Goal: Transaction & Acquisition: Book appointment/travel/reservation

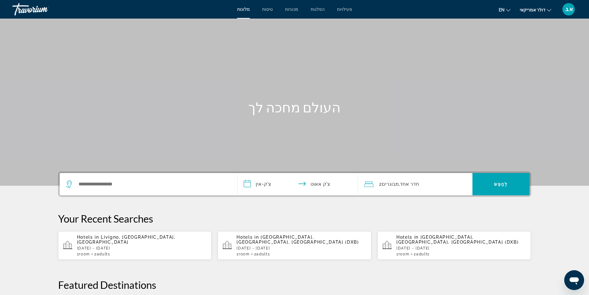
click at [278, 239] on p "Hotels in [GEOGRAPHIC_DATA], [GEOGRAPHIC_DATA], [GEOGRAPHIC_DATA] (DXB)" at bounding box center [301, 239] width 130 height 10
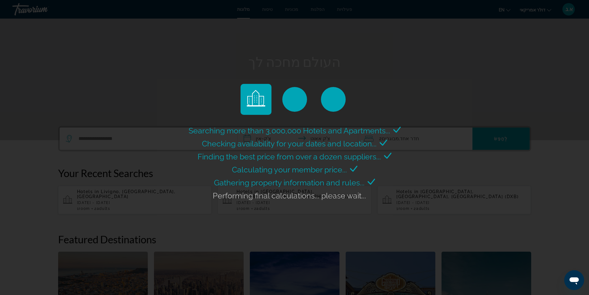
scroll to position [93, 0]
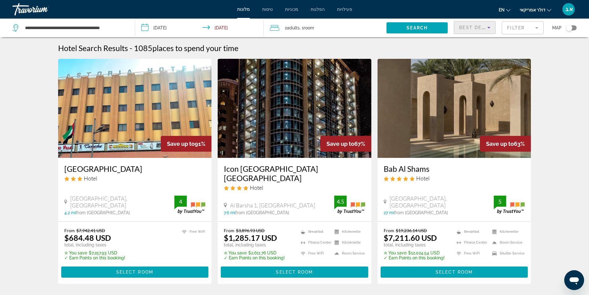
click at [489, 31] on icon "Sort by" at bounding box center [488, 27] width 7 height 7
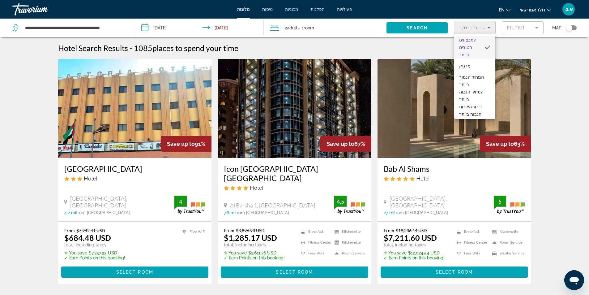
click at [525, 46] on div at bounding box center [294, 147] width 589 height 295
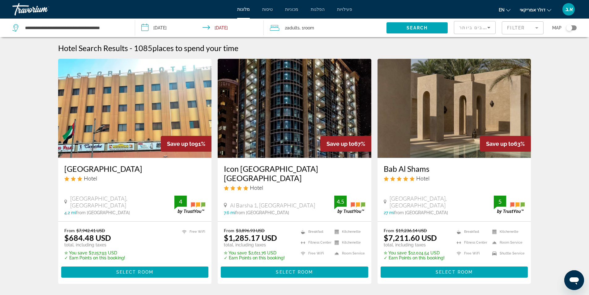
click at [531, 29] on mat-form-field "Filter" at bounding box center [523, 27] width 42 height 13
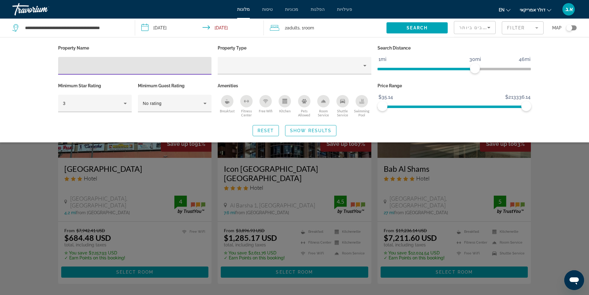
click at [128, 64] on input "Hotel Filters" at bounding box center [135, 65] width 144 height 7
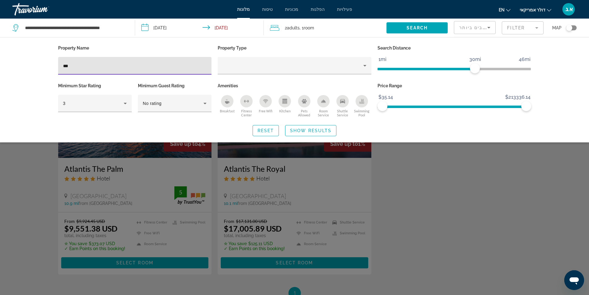
type input "***"
click at [37, 173] on div "Search widget" at bounding box center [294, 194] width 589 height 202
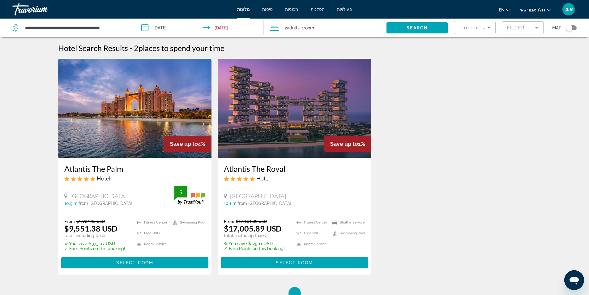
click at [147, 28] on input "**********" at bounding box center [200, 29] width 131 height 20
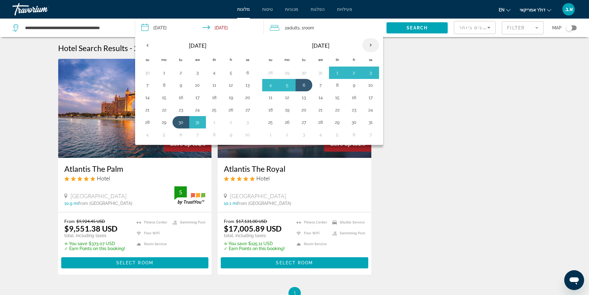
click at [371, 45] on th "Next month" at bounding box center [370, 45] width 17 height 14
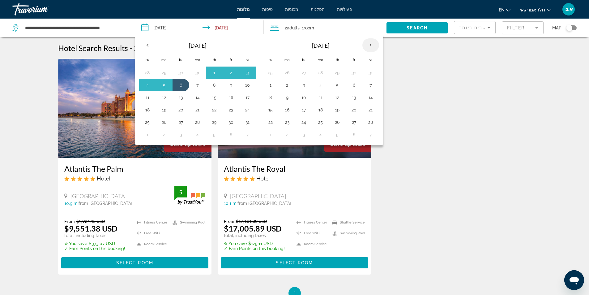
click at [371, 45] on th "Next month" at bounding box center [370, 45] width 17 height 14
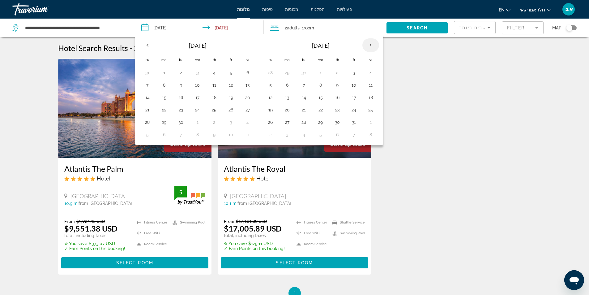
click at [371, 45] on th "Next month" at bounding box center [370, 45] width 17 height 14
click at [370, 46] on th "Next month" at bounding box center [370, 45] width 17 height 14
click at [322, 111] on button "23" at bounding box center [321, 109] width 10 height 9
click at [322, 73] on button "2" at bounding box center [321, 72] width 10 height 9
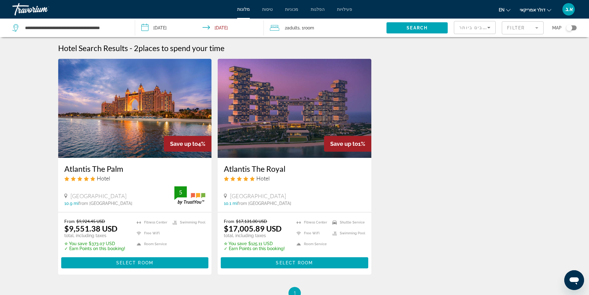
click at [223, 26] on input "**********" at bounding box center [200, 29] width 131 height 20
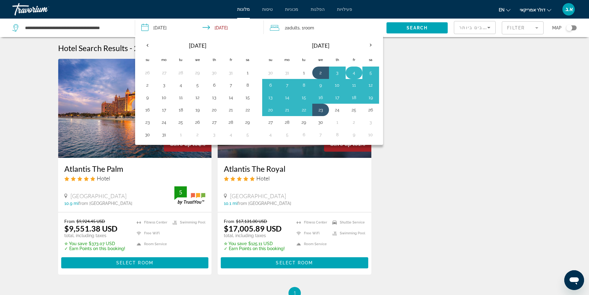
click at [356, 72] on button "4" at bounding box center [354, 72] width 10 height 9
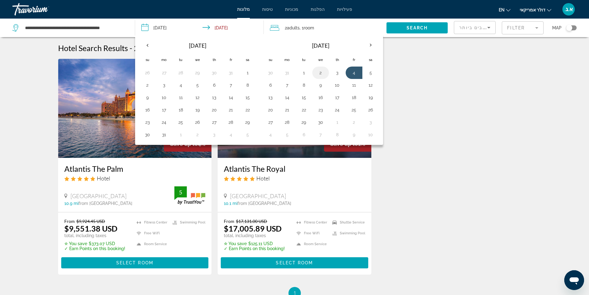
click at [323, 72] on button "2" at bounding box center [321, 72] width 10 height 9
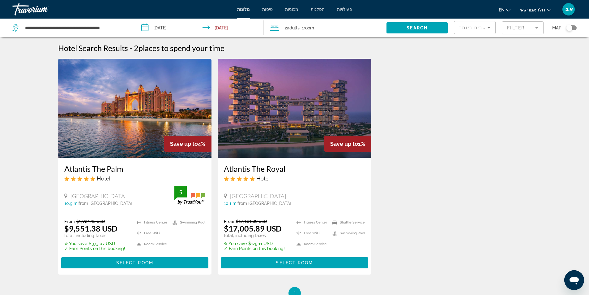
type input "**********"
click at [427, 29] on span "Search" at bounding box center [416, 27] width 21 height 5
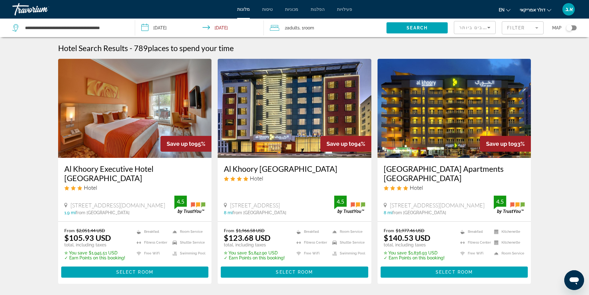
click at [539, 32] on mat-form-field "Filter" at bounding box center [523, 27] width 42 height 13
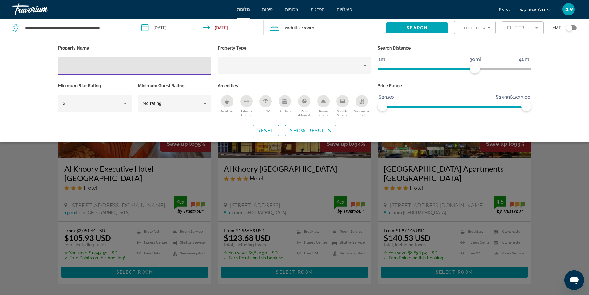
click at [103, 64] on input "Hotel Filters" at bounding box center [135, 65] width 144 height 7
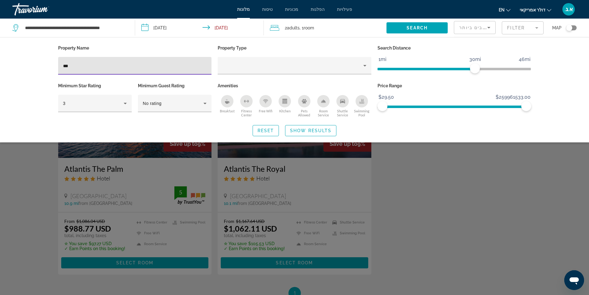
type input "***"
click at [21, 173] on div "Search widget" at bounding box center [294, 194] width 589 height 202
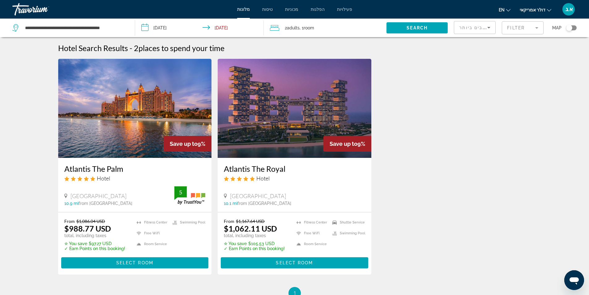
click at [139, 142] on img "תוכן עיקרי" at bounding box center [135, 108] width 154 height 99
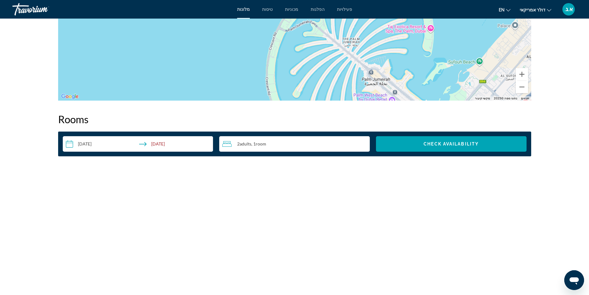
scroll to position [649, 0]
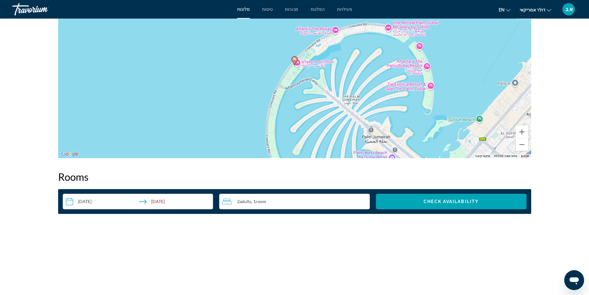
click at [227, 201] on icon "Travelers: 2 adults, 0 children" at bounding box center [226, 201] width 9 height 6
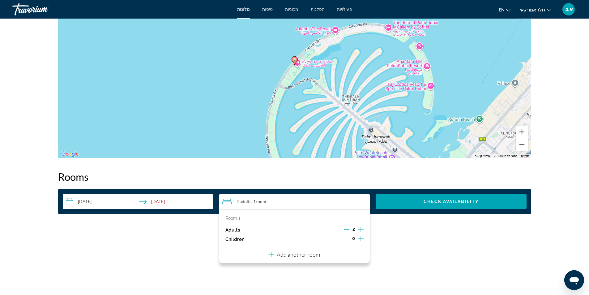
click at [360, 238] on icon "Increment children" at bounding box center [361, 238] width 6 height 7
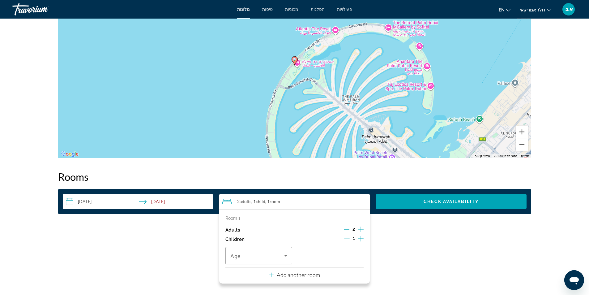
click at [360, 238] on icon "Increment children" at bounding box center [361, 238] width 6 height 7
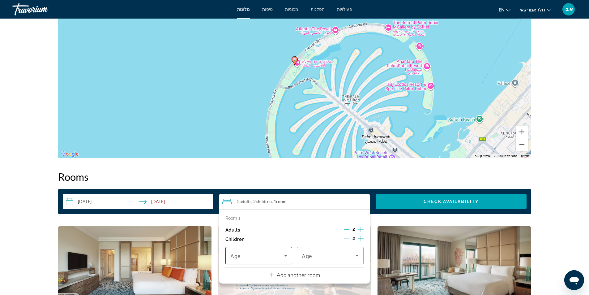
click at [282, 256] on icon "Travelers: 2 adults, 2 children" at bounding box center [285, 255] width 7 height 7
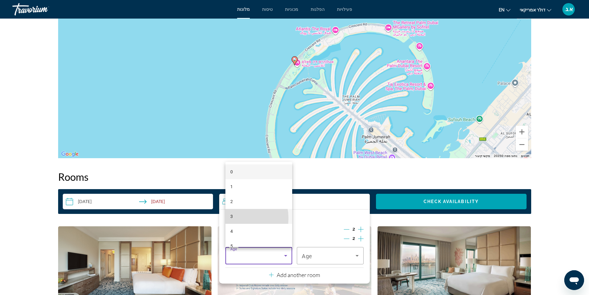
click at [232, 218] on font "3" at bounding box center [231, 216] width 2 height 5
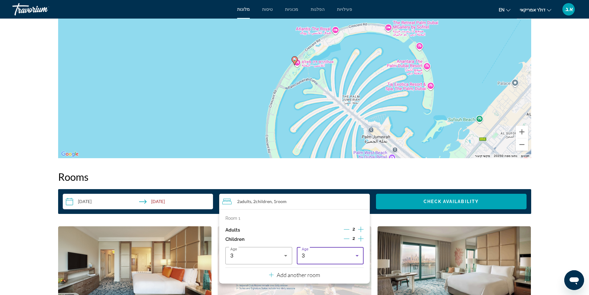
click at [324, 176] on h2 "Rooms" at bounding box center [294, 176] width 473 height 12
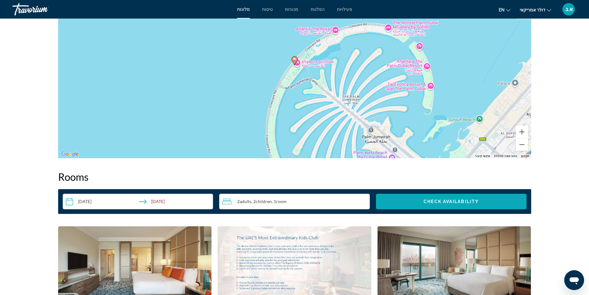
click at [452, 202] on span "Check Availability" at bounding box center [450, 201] width 55 height 5
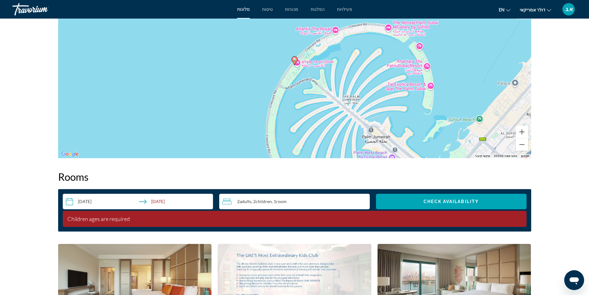
click at [225, 201] on icon "Travelers: 2 adults, 2 children" at bounding box center [226, 200] width 9 height 7
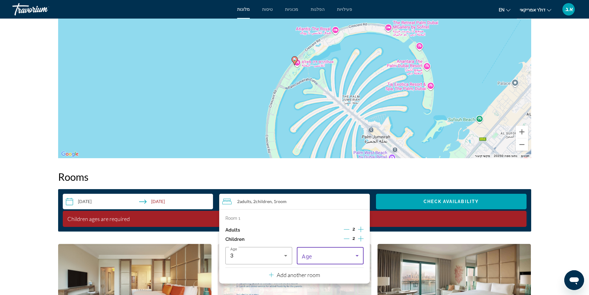
click at [356, 255] on icon "Travelers: 2 adults, 2 children" at bounding box center [356, 256] width 3 height 2
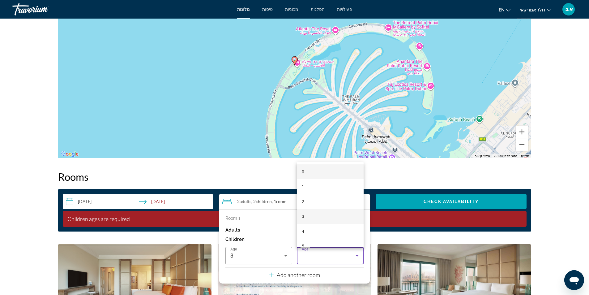
click at [303, 216] on font "3" at bounding box center [303, 216] width 2 height 5
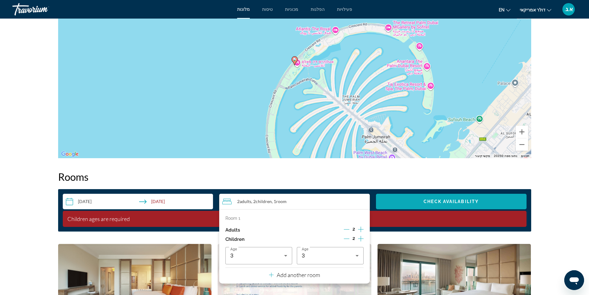
click at [439, 202] on span "Check Availability" at bounding box center [450, 201] width 55 height 5
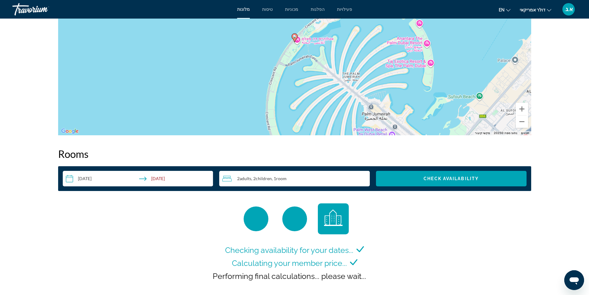
scroll to position [727, 0]
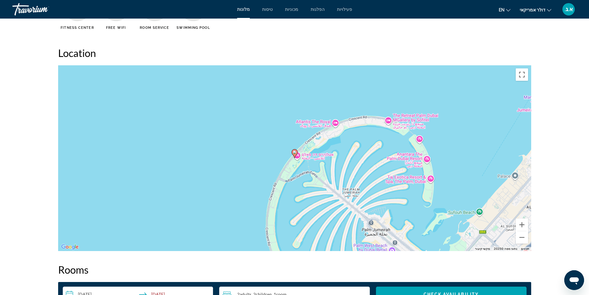
scroll to position [742, 0]
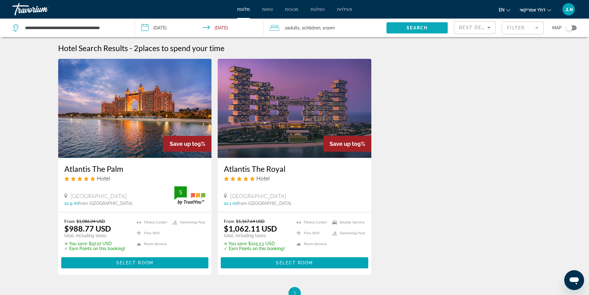
click at [416, 28] on span "Search" at bounding box center [416, 27] width 21 height 5
click at [124, 132] on img "תוכן עיקרי" at bounding box center [135, 108] width 154 height 99
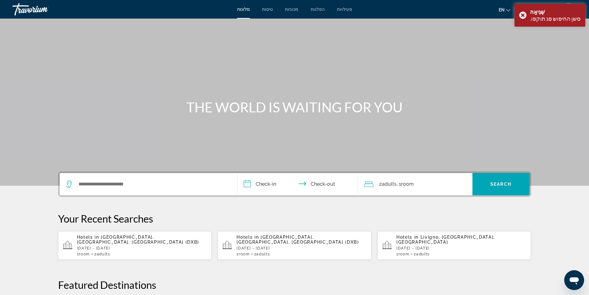
click at [371, 184] on icon "Travelers: 2 adults, 0 children" at bounding box center [368, 184] width 9 height 6
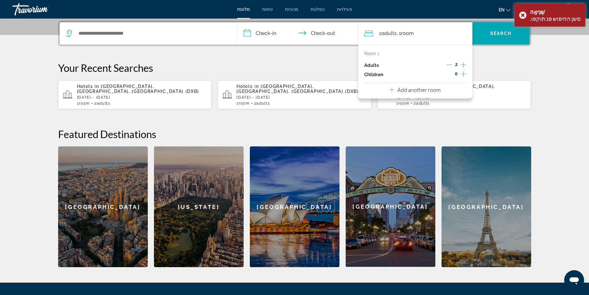
scroll to position [151, 0]
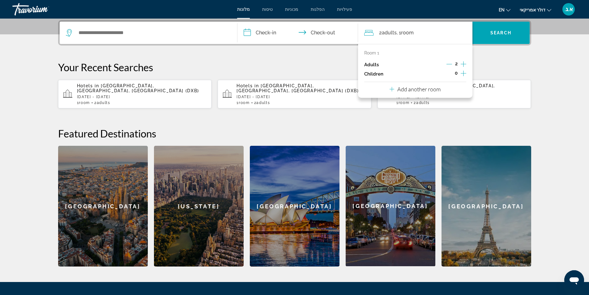
click at [465, 73] on icon "Increment children" at bounding box center [464, 73] width 6 height 6
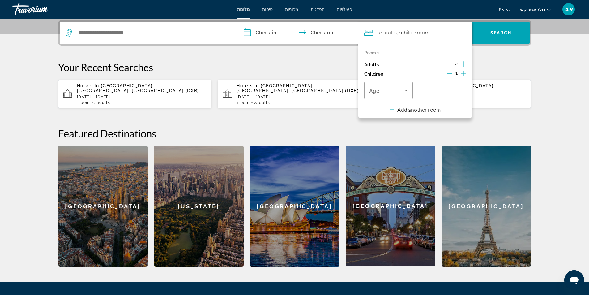
click at [465, 73] on icon "Increment children" at bounding box center [464, 73] width 6 height 6
click at [411, 90] on div "Age" at bounding box center [388, 90] width 49 height 17
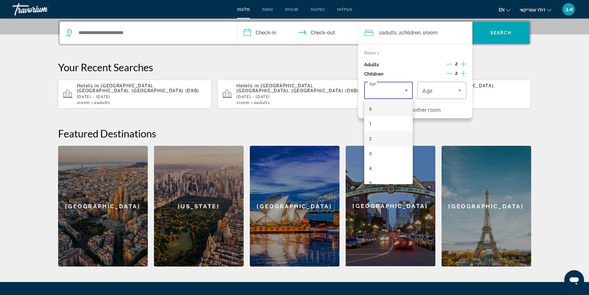
click at [371, 138] on font "2" at bounding box center [370, 138] width 2 height 5
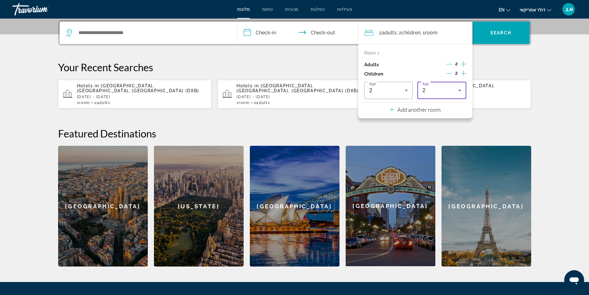
click at [462, 92] on icon "Travelers: 2 adults, 2 children" at bounding box center [459, 90] width 7 height 7
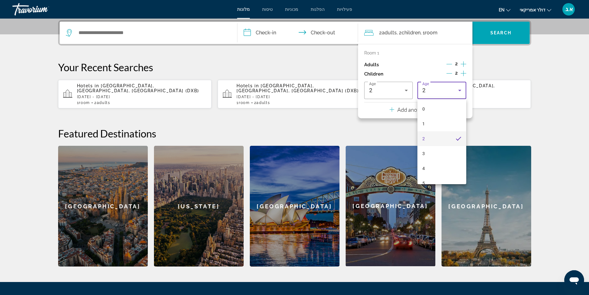
click at [537, 127] on div at bounding box center [294, 147] width 589 height 295
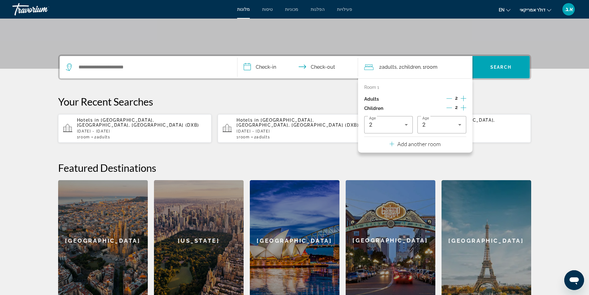
scroll to position [58, 0]
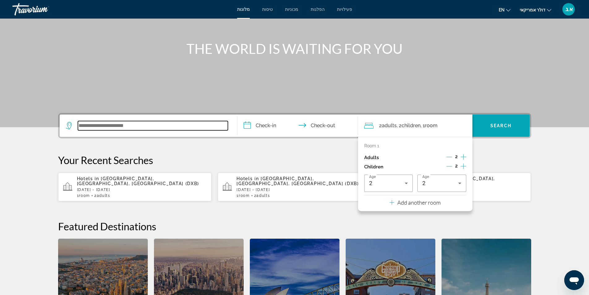
click at [131, 127] on input "Search widget" at bounding box center [153, 125] width 150 height 9
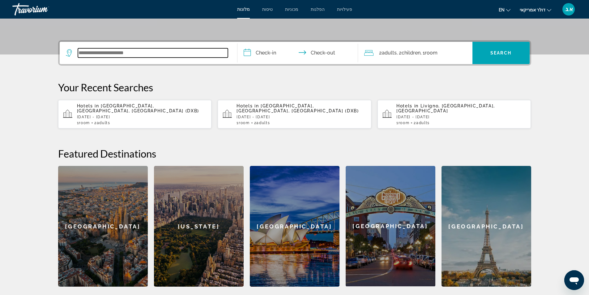
scroll to position [120, 0]
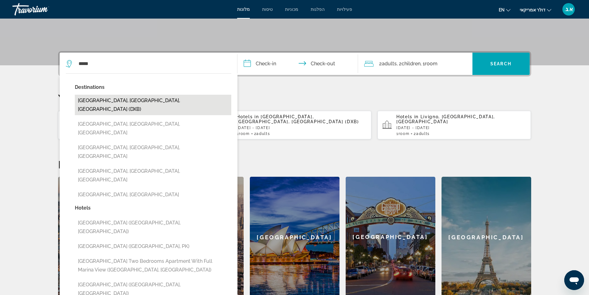
click at [184, 101] on button "[GEOGRAPHIC_DATA], [GEOGRAPHIC_DATA], [GEOGRAPHIC_DATA] (DXB)" at bounding box center [153, 105] width 156 height 20
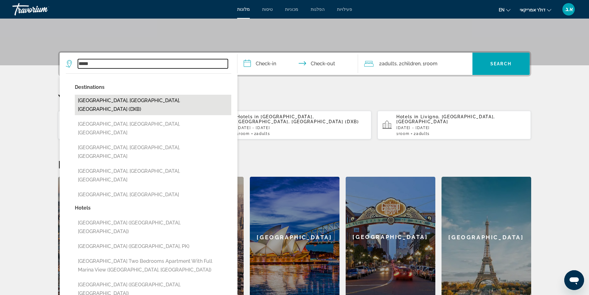
type input "**********"
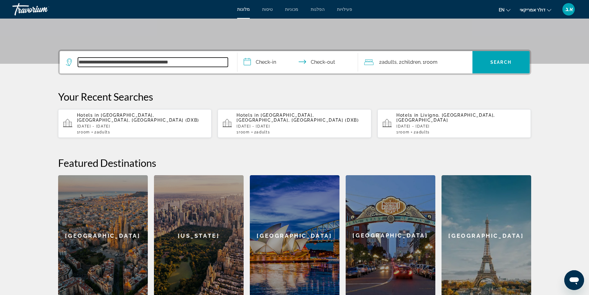
scroll to position [89, 0]
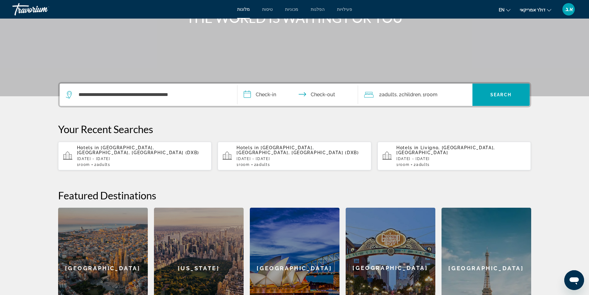
click at [251, 95] on input "**********" at bounding box center [298, 95] width 123 height 24
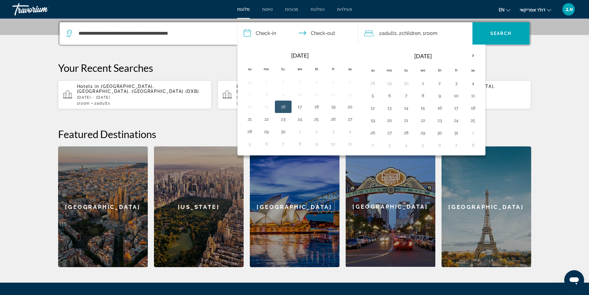
scroll to position [151, 0]
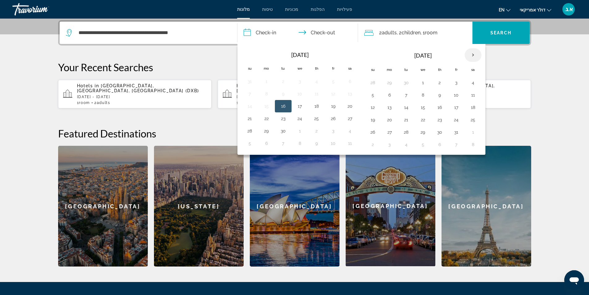
click at [472, 53] on th "Next month" at bounding box center [473, 55] width 17 height 14
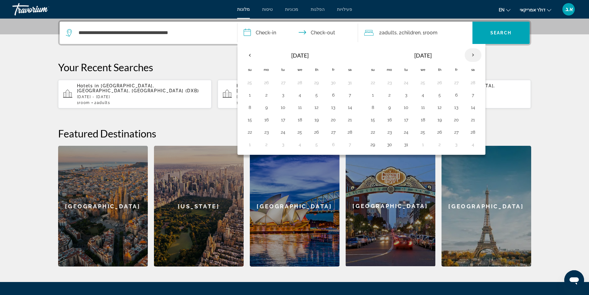
click at [472, 53] on th "Next month" at bounding box center [473, 55] width 17 height 14
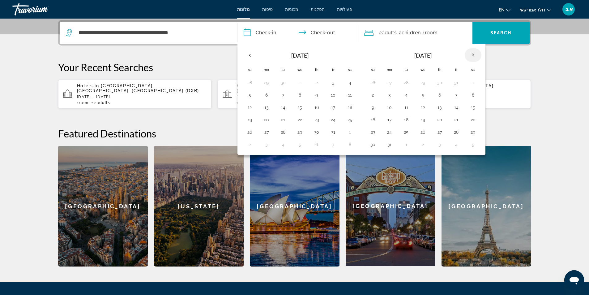
click at [472, 53] on th "Next month" at bounding box center [473, 55] width 17 height 14
click at [408, 83] on button "1" at bounding box center [406, 82] width 10 height 9
click at [448, 83] on td "4" at bounding box center [456, 82] width 17 height 12
click at [450, 83] on td "4" at bounding box center [456, 82] width 17 height 12
click at [409, 82] on button "1" at bounding box center [406, 82] width 10 height 9
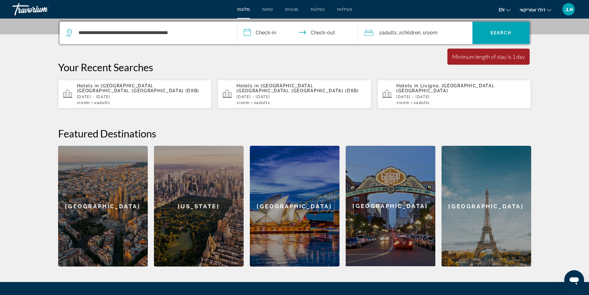
click at [259, 32] on input "**********" at bounding box center [298, 34] width 123 height 24
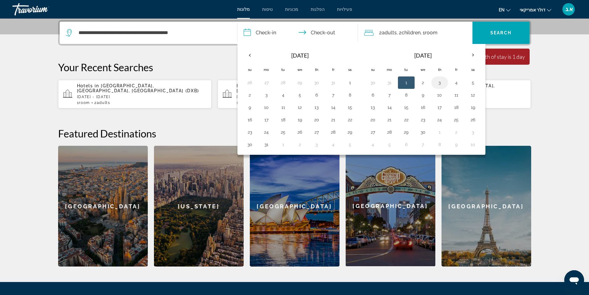
click at [440, 83] on button "3" at bounding box center [440, 82] width 10 height 9
click at [408, 81] on button "1" at bounding box center [406, 82] width 10 height 9
type input "**********"
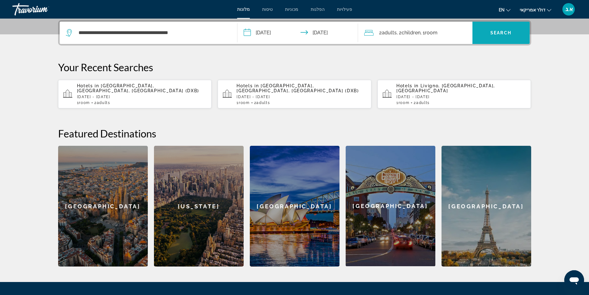
click at [499, 32] on span "Search" at bounding box center [500, 32] width 21 height 5
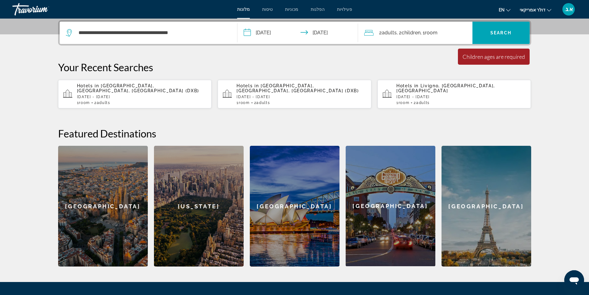
click at [369, 33] on icon "Travelers: 2 adults, 2 children" at bounding box center [368, 32] width 9 height 7
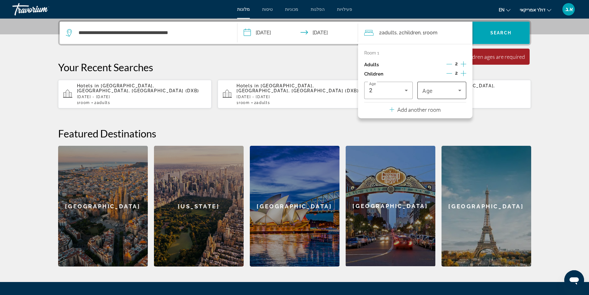
click at [458, 90] on icon "Travelers: 2 adults, 2 children" at bounding box center [459, 90] width 7 height 7
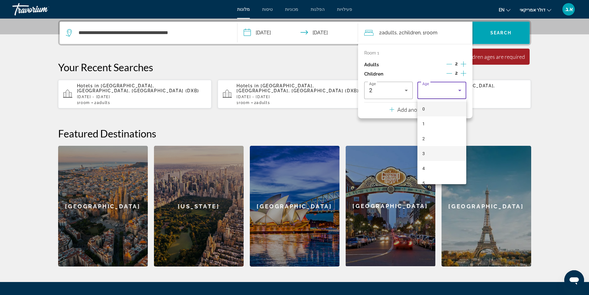
click at [421, 153] on mat-option "3" at bounding box center [441, 153] width 49 height 15
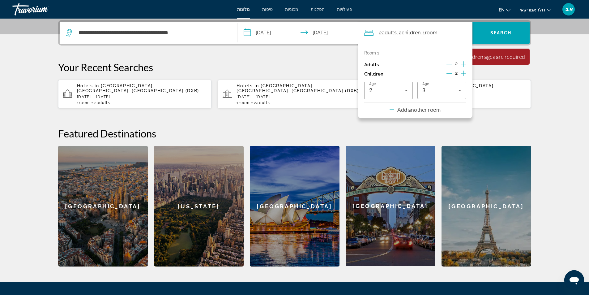
click at [552, 130] on section "**********" at bounding box center [294, 57] width 589 height 417
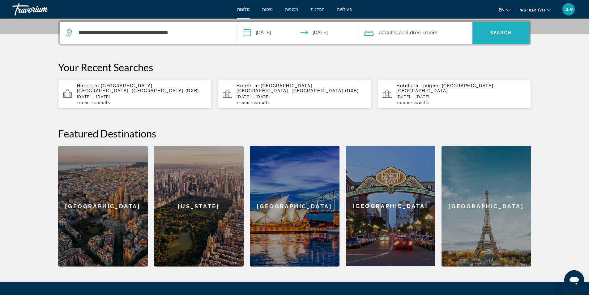
click at [507, 32] on span "Search" at bounding box center [500, 32] width 21 height 5
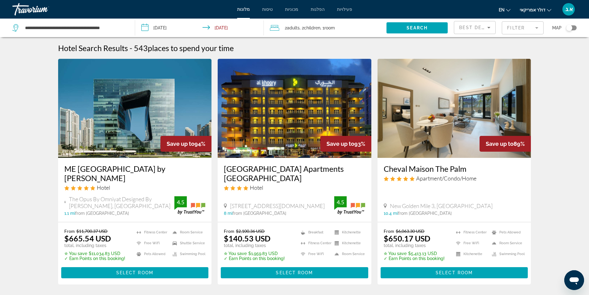
click at [532, 29] on mat-form-field "Filter" at bounding box center [523, 27] width 42 height 13
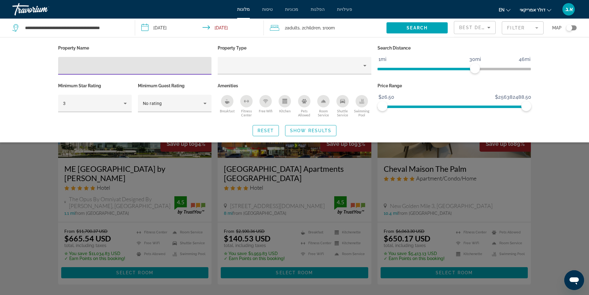
click at [159, 62] on input "Hotel Filters" at bounding box center [135, 65] width 144 height 7
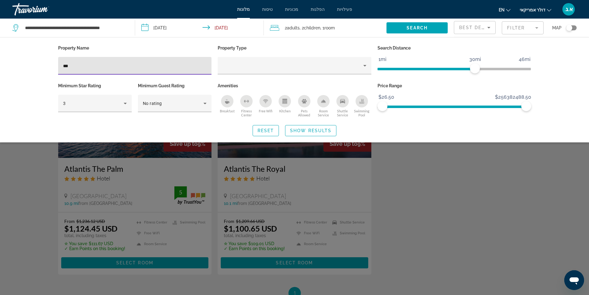
type input "***"
click at [151, 181] on div "Search widget" at bounding box center [294, 194] width 589 height 202
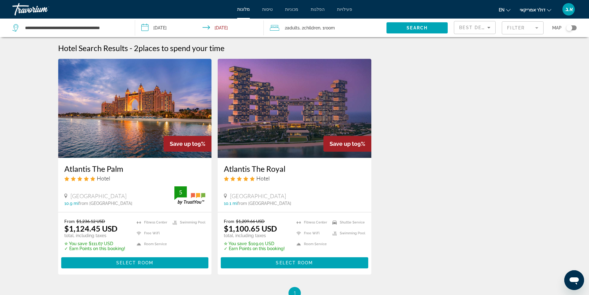
click at [136, 145] on img "תוכן עיקרי" at bounding box center [135, 108] width 154 height 99
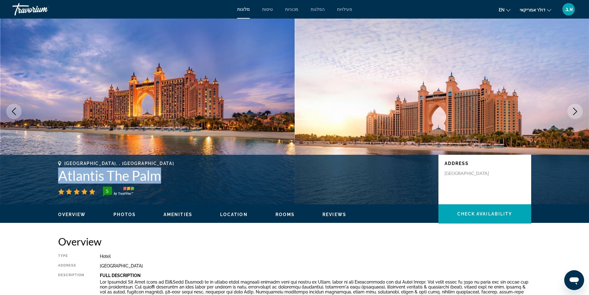
drag, startPoint x: 55, startPoint y: 178, endPoint x: 162, endPoint y: 180, distance: 106.9
click at [162, 180] on div "[GEOGRAPHIC_DATA], , [GEOGRAPHIC_DATA] Atlantis The Palm [STREET_ADDRESS]" at bounding box center [295, 179] width 498 height 37
copy h1 "Atlantis The Palm"
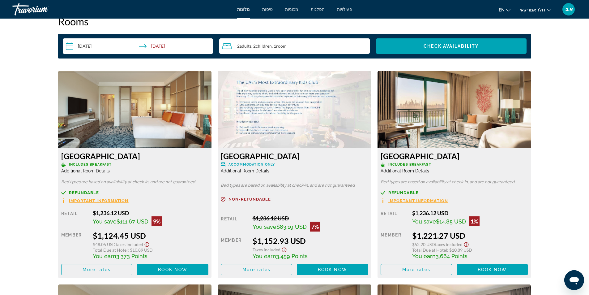
scroll to position [804, 0]
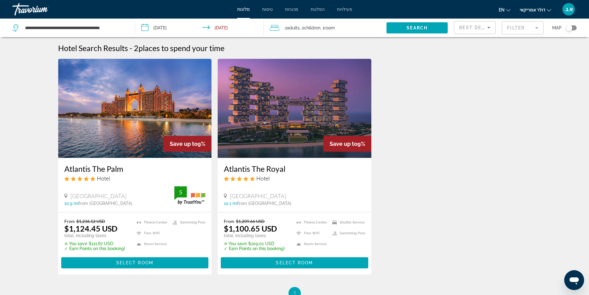
drag, startPoint x: 222, startPoint y: 168, endPoint x: 287, endPoint y: 167, distance: 64.9
click at [287, 167] on div "Atlantis The Royal Hotel The [GEOGRAPHIC_DATA], [GEOGRAPHIC_DATA] 10.1 mi from …" at bounding box center [295, 185] width 154 height 54
copy h3 "Atlantis The Royal"
click at [299, 134] on img "תוכן עיקרי" at bounding box center [295, 108] width 154 height 99
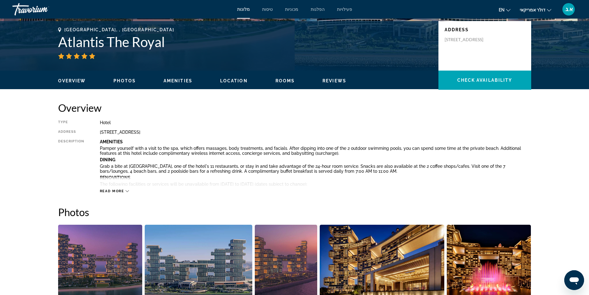
scroll to position [62, 0]
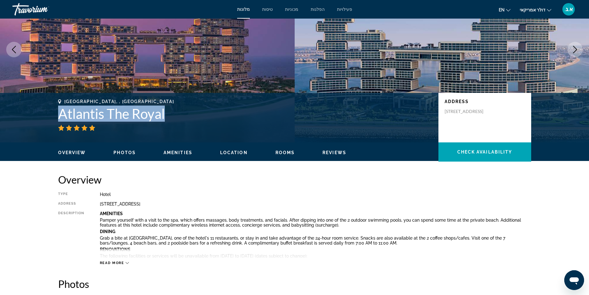
drag, startPoint x: 57, startPoint y: 116, endPoint x: 168, endPoint y: 118, distance: 110.7
click at [168, 118] on div "[GEOGRAPHIC_DATA], , [GEOGRAPHIC_DATA] Atlantis The Royal Address [STREET_ADDRE…" at bounding box center [295, 117] width 498 height 37
copy h1 "Atlantis The Royal"
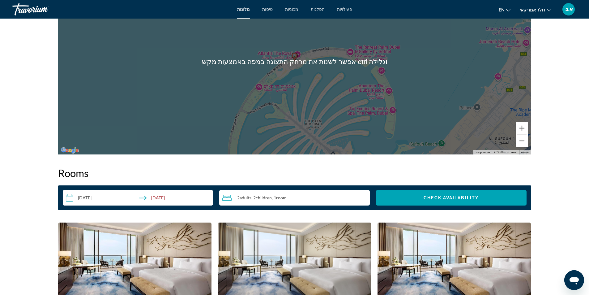
scroll to position [742, 0]
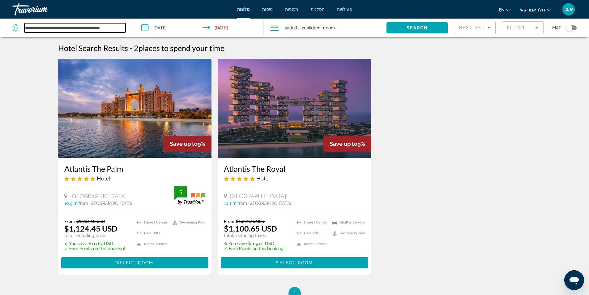
click at [125, 29] on input "**********" at bounding box center [74, 27] width 101 height 9
type input "*"
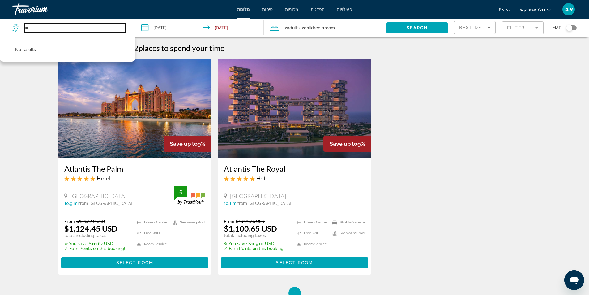
type input "*"
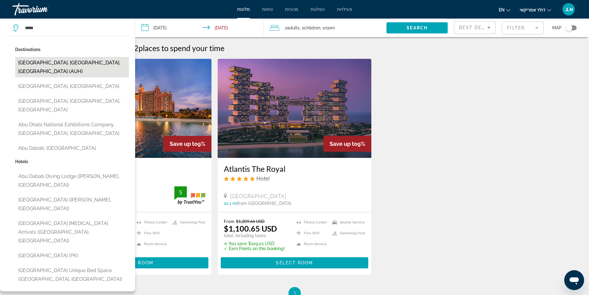
click at [104, 66] on button "[GEOGRAPHIC_DATA], [GEOGRAPHIC_DATA], [GEOGRAPHIC_DATA] (AUH)" at bounding box center [72, 67] width 114 height 20
type input "**********"
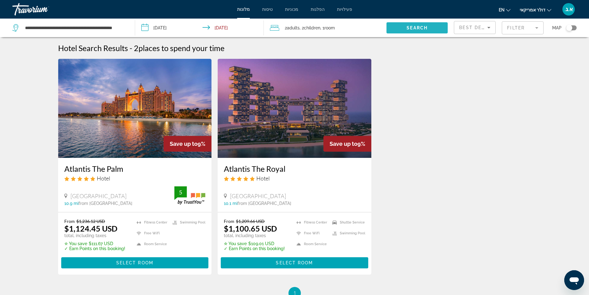
click at [418, 29] on span "Search" at bounding box center [416, 27] width 21 height 5
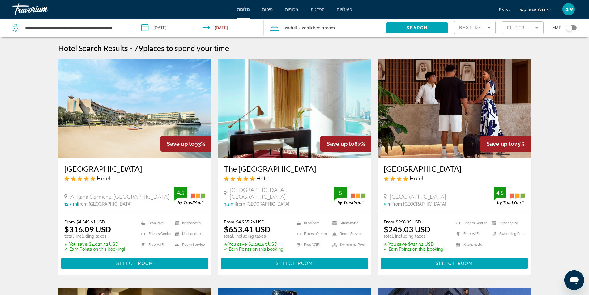
click at [529, 28] on mat-form-field "Filter" at bounding box center [523, 27] width 42 height 13
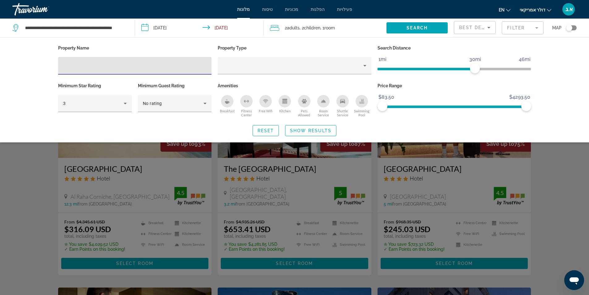
click at [104, 66] on input "Hotel Filters" at bounding box center [135, 65] width 144 height 7
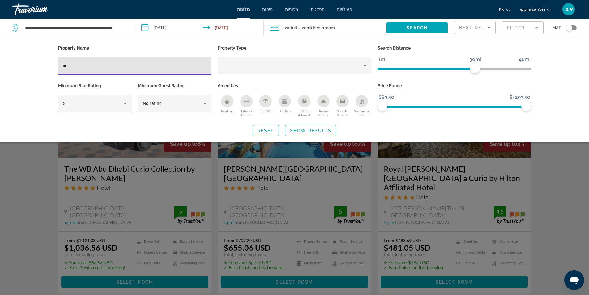
type input "**"
click at [310, 193] on div "Search widget" at bounding box center [294, 194] width 589 height 202
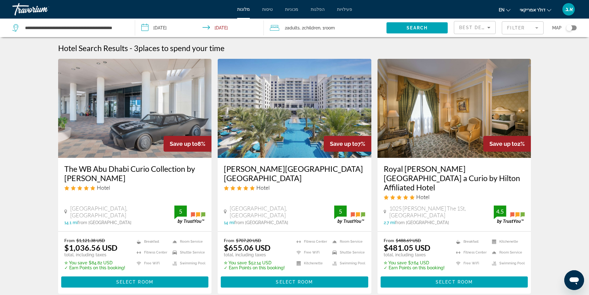
click at [287, 129] on img "תוכן עיקרי" at bounding box center [295, 108] width 154 height 99
click at [533, 30] on mat-form-field "Filter" at bounding box center [523, 27] width 42 height 13
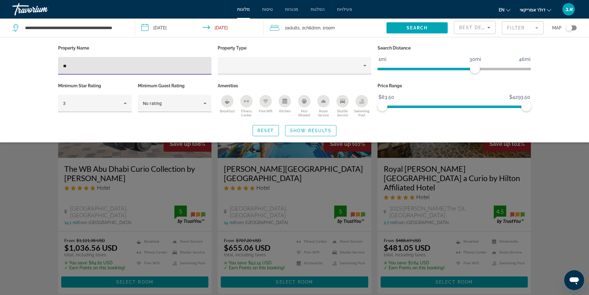
click at [139, 65] on input "**" at bounding box center [135, 65] width 144 height 7
type input "*"
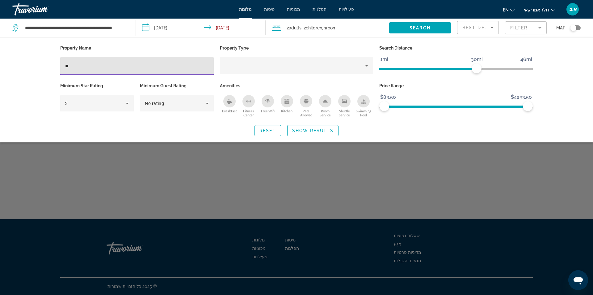
type input "*"
type input "********"
click at [307, 131] on span "Show Results" at bounding box center [312, 130] width 41 height 5
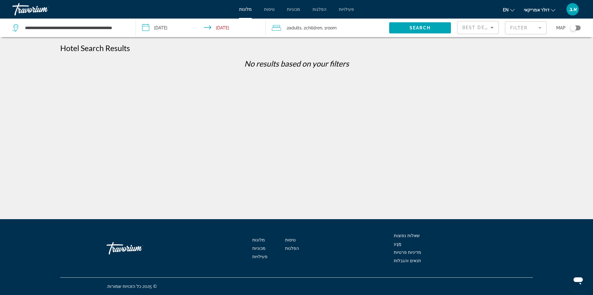
click at [128, 27] on div "**********" at bounding box center [70, 28] width 117 height 19
click at [125, 28] on input "**********" at bounding box center [75, 27] width 102 height 9
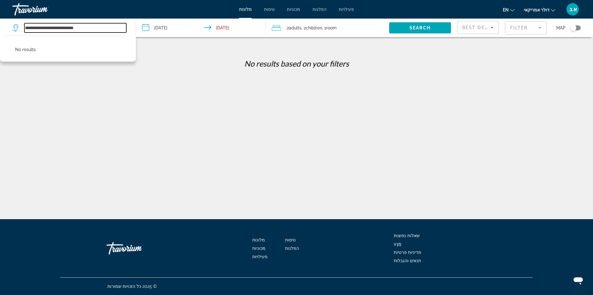
click at [99, 27] on input "**********" at bounding box center [75, 27] width 102 height 9
type input "*"
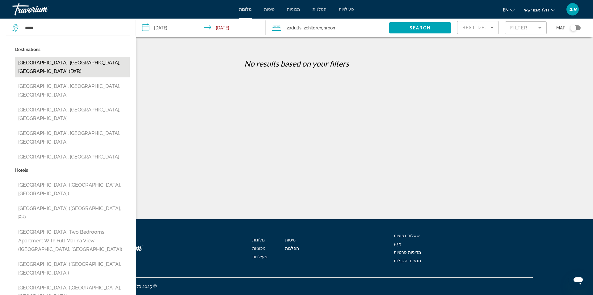
click at [91, 63] on button "[GEOGRAPHIC_DATA], [GEOGRAPHIC_DATA], [GEOGRAPHIC_DATA] (DXB)" at bounding box center [72, 67] width 115 height 20
type input "**********"
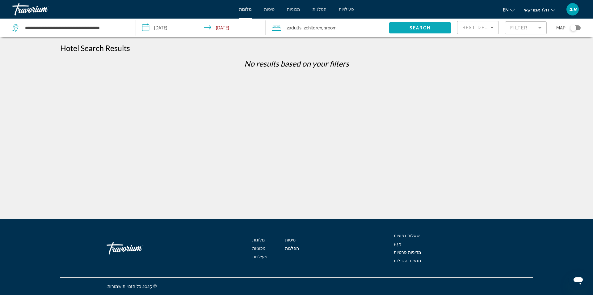
click at [427, 29] on span "Search" at bounding box center [420, 27] width 21 height 5
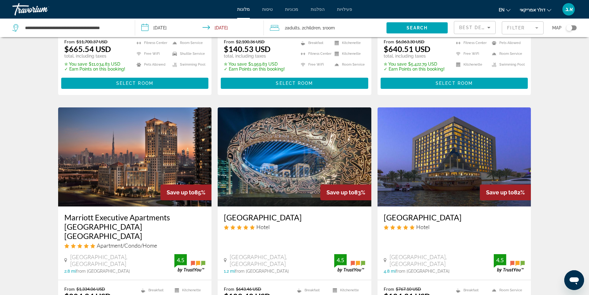
scroll to position [93, 0]
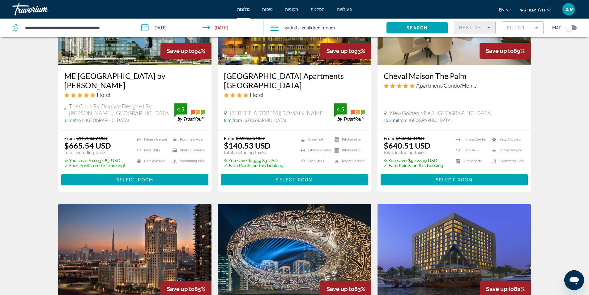
click at [488, 29] on icon "Sort by" at bounding box center [488, 27] width 7 height 7
click at [555, 58] on div at bounding box center [294, 147] width 589 height 295
click at [538, 28] on mat-form-field "Filter" at bounding box center [523, 27] width 42 height 13
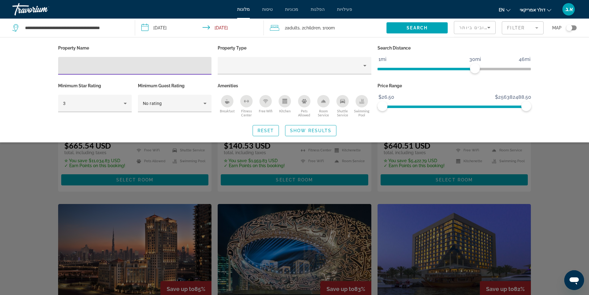
click at [132, 69] on div "Hotel Filters" at bounding box center [135, 66] width 144 height 18
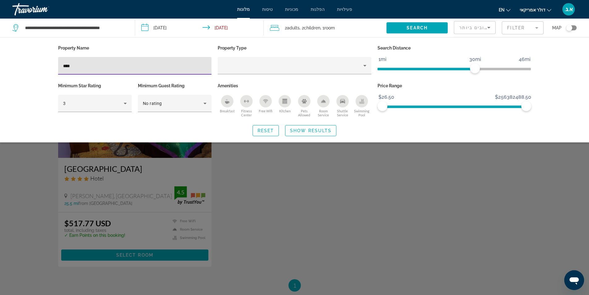
type input "****"
click at [299, 205] on div "Search widget" at bounding box center [294, 194] width 589 height 202
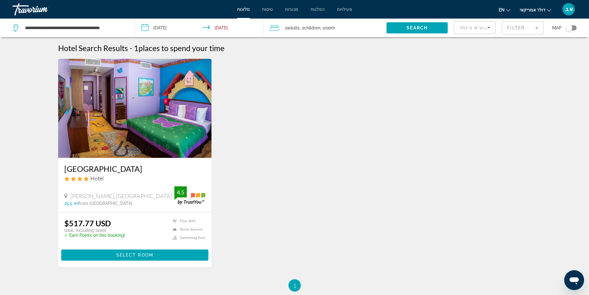
click at [159, 127] on img "תוכן עיקרי" at bounding box center [135, 108] width 154 height 99
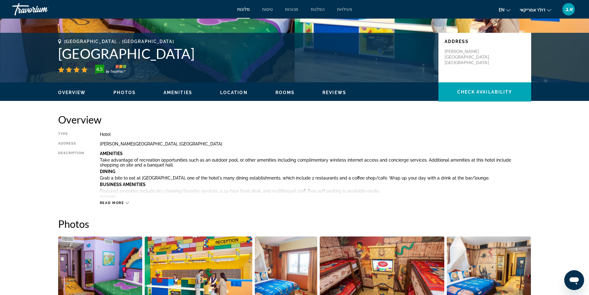
scroll to position [124, 0]
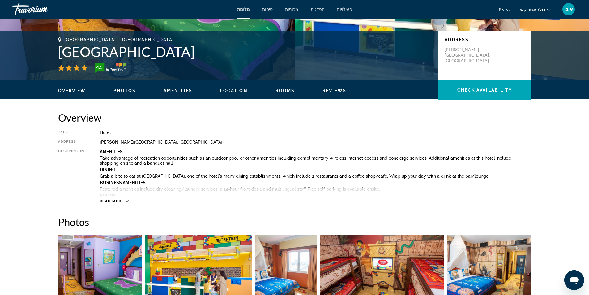
click at [126, 201] on icon "תוכן עיקרי" at bounding box center [126, 200] width 3 height 3
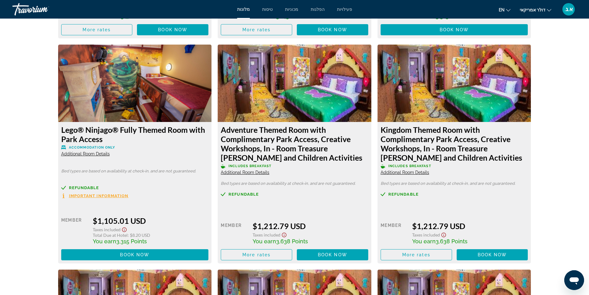
scroll to position [1947, 0]
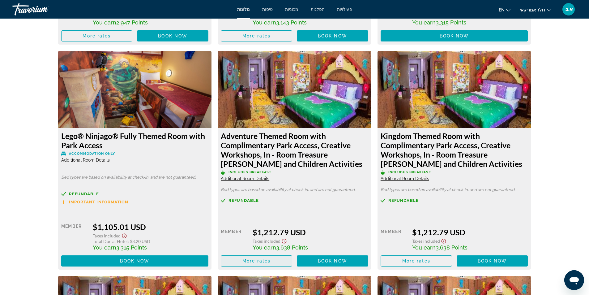
click at [270, 262] on span "More rates" at bounding box center [256, 260] width 28 height 5
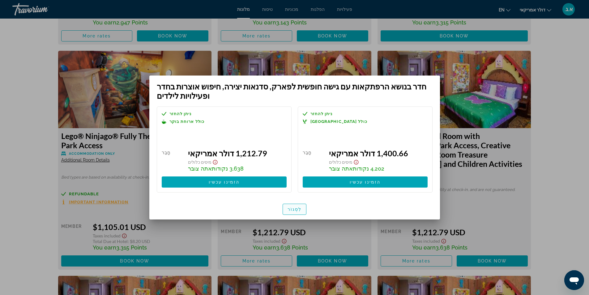
click at [295, 211] on font "לִסְגוֹר" at bounding box center [294, 208] width 14 height 5
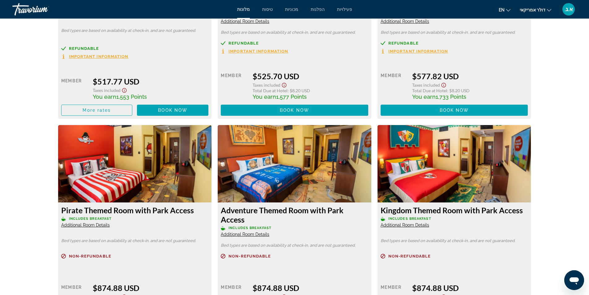
scroll to position [1360, 0]
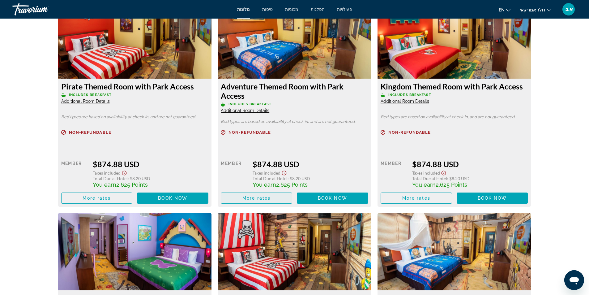
click at [270, 198] on span "More rates" at bounding box center [256, 197] width 28 height 5
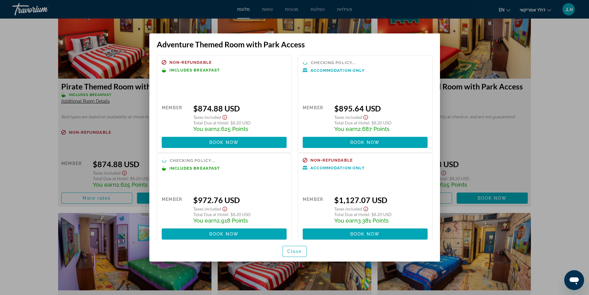
scroll to position [0, 0]
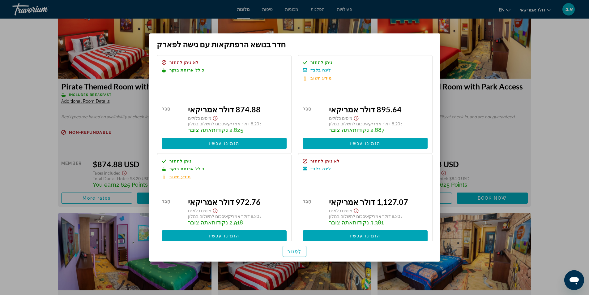
click at [19, 165] on div at bounding box center [294, 147] width 589 height 295
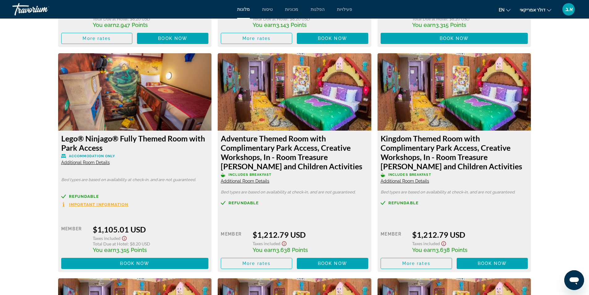
scroll to position [2009, 0]
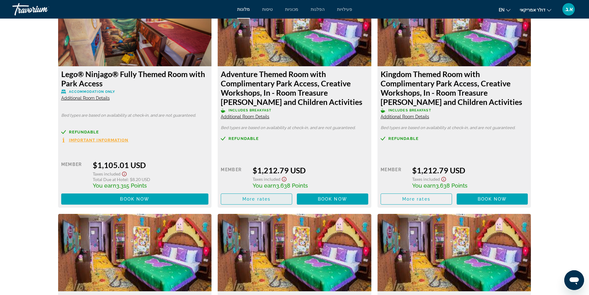
click at [256, 200] on span "More rates" at bounding box center [256, 198] width 28 height 5
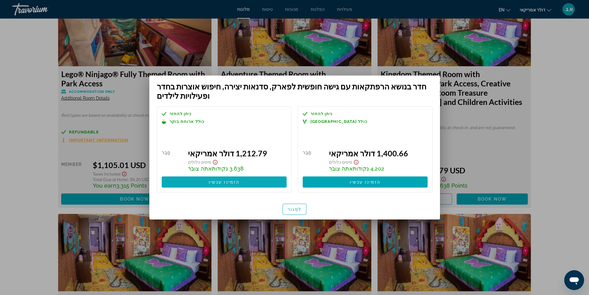
click at [245, 181] on span at bounding box center [224, 181] width 125 height 15
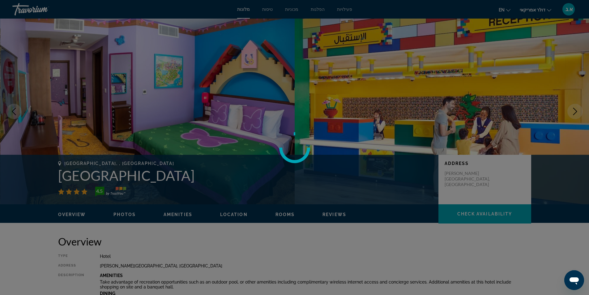
scroll to position [2009, 0]
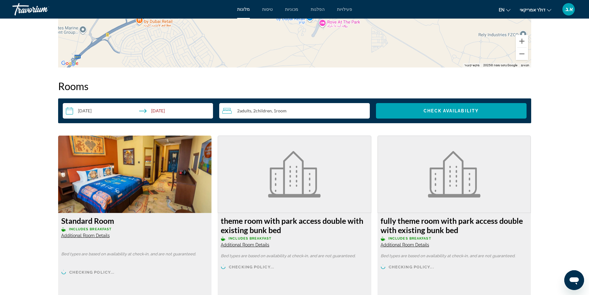
scroll to position [773, 0]
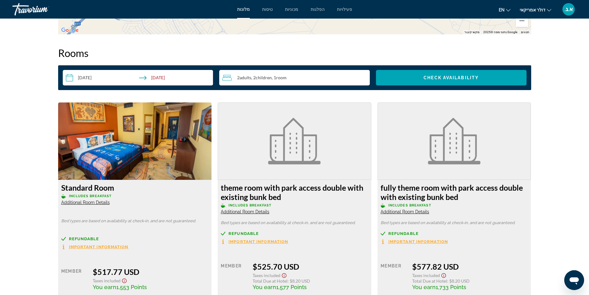
click at [229, 78] on icon "Travelers: 2 adults, 2 children" at bounding box center [226, 77] width 9 height 7
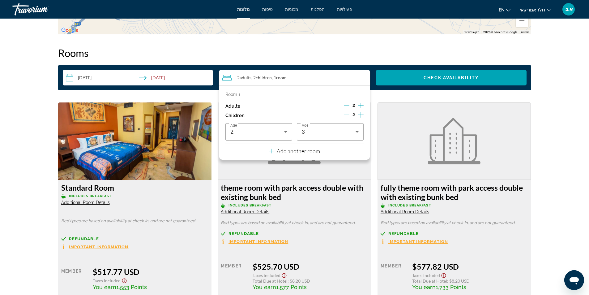
click at [346, 105] on icon "Decrement adults" at bounding box center [347, 106] width 6 height 6
click at [347, 115] on icon "Decrement children" at bounding box center [347, 115] width 6 height 6
click at [272, 151] on icon "Travelers: 1 adult, 1 child" at bounding box center [271, 151] width 5 height 5
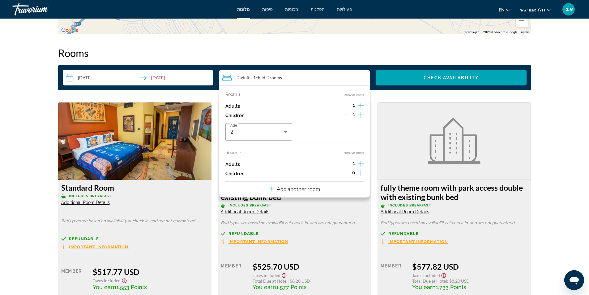
click at [362, 172] on icon "Increment children" at bounding box center [361, 172] width 6 height 7
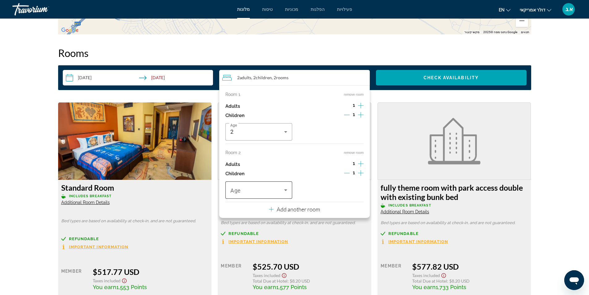
click at [285, 188] on icon "Travelers: 2 adults, 2 children" at bounding box center [285, 189] width 7 height 7
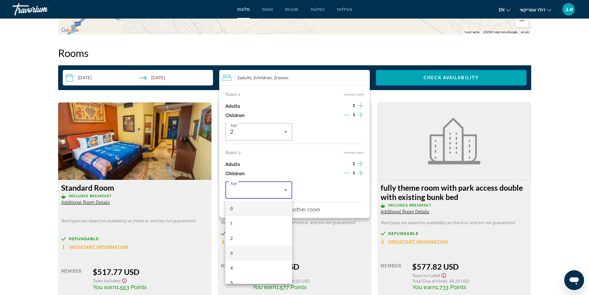
click at [235, 253] on mat-option "3" at bounding box center [258, 252] width 67 height 15
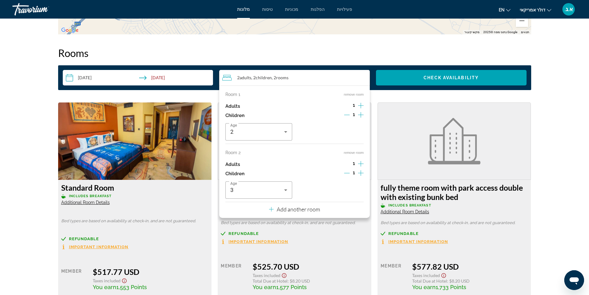
click at [351, 50] on h2 "Rooms" at bounding box center [294, 53] width 473 height 12
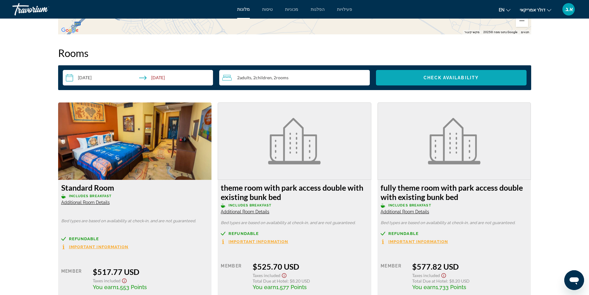
click at [432, 77] on span "Check Availability" at bounding box center [450, 77] width 55 height 5
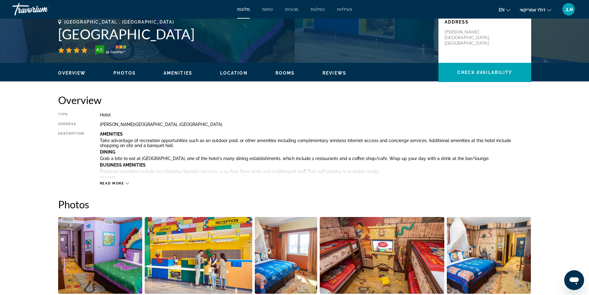
scroll to position [133, 0]
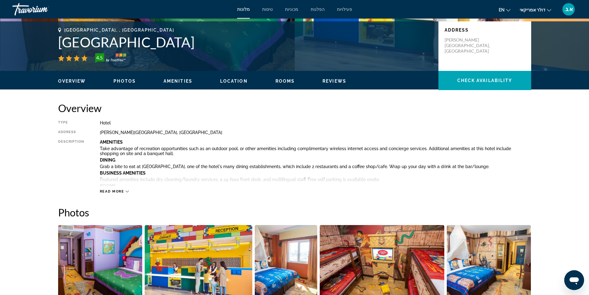
click at [126, 191] on icon "תוכן עיקרי" at bounding box center [126, 190] width 3 height 3
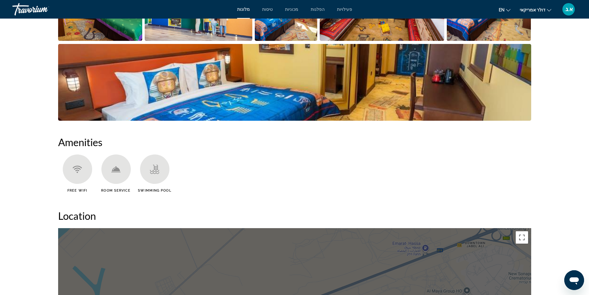
scroll to position [659, 0]
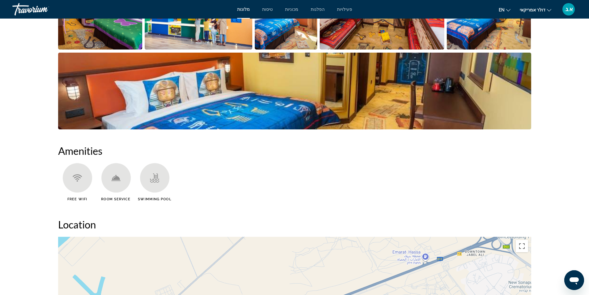
click at [345, 10] on font "פעילויות" at bounding box center [344, 9] width 15 height 5
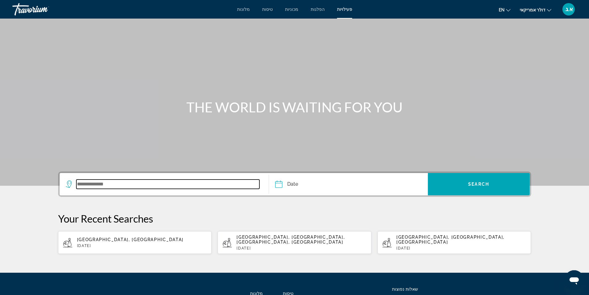
click at [143, 185] on input "Search widget" at bounding box center [167, 183] width 183 height 9
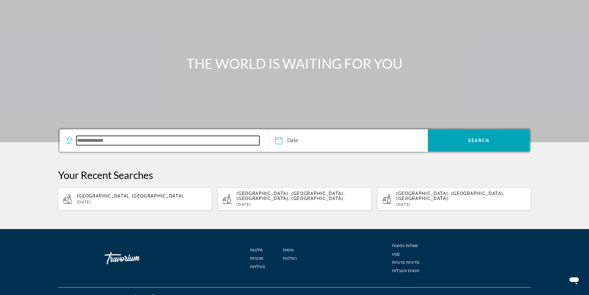
scroll to position [49, 0]
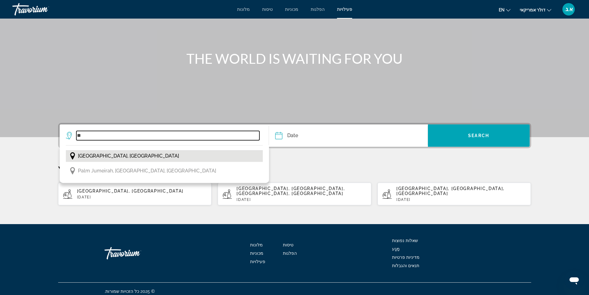
type input "*"
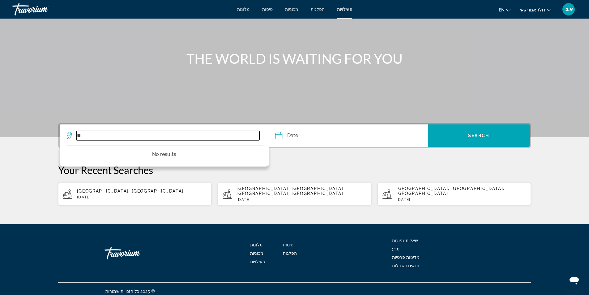
type input "*"
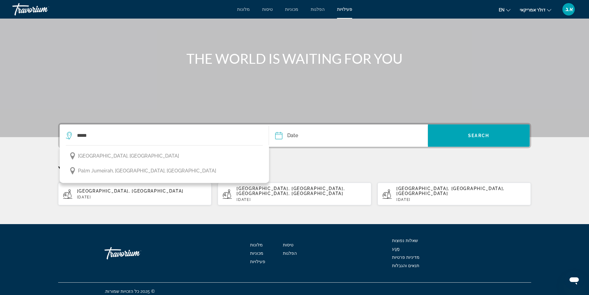
click at [141, 155] on span "[GEOGRAPHIC_DATA], [GEOGRAPHIC_DATA]" at bounding box center [128, 155] width 101 height 9
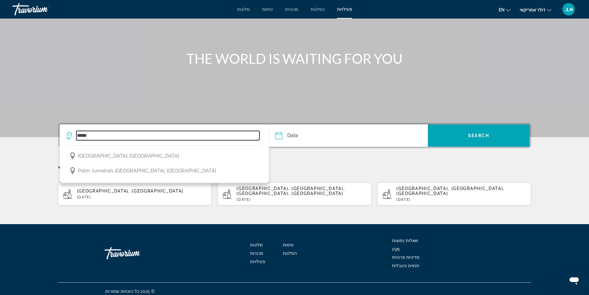
type input "**********"
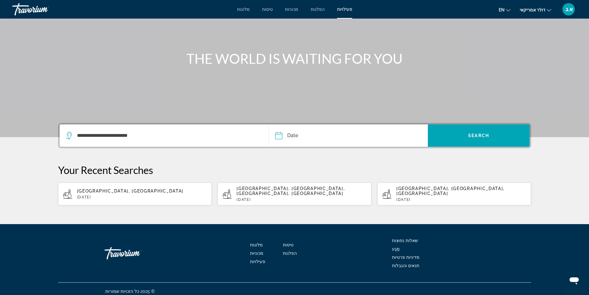
click at [282, 135] on input "Date" at bounding box center [313, 136] width 79 height 24
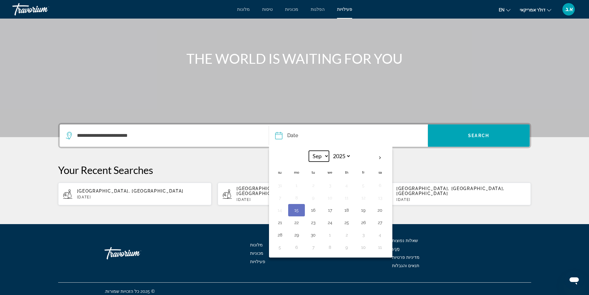
click at [325, 155] on select "*** *** *** *** *** *** *** *** *** *** *** ***" at bounding box center [319, 156] width 20 height 11
click at [309, 151] on select "*** *** *** *** *** *** *** *** *** *** *** ***" at bounding box center [319, 156] width 20 height 11
click at [347, 156] on select "**** **** **** **** **** ****" at bounding box center [341, 156] width 20 height 11
select select "****"
click at [331, 151] on select "**** **** **** **** **** ****" at bounding box center [341, 156] width 20 height 11
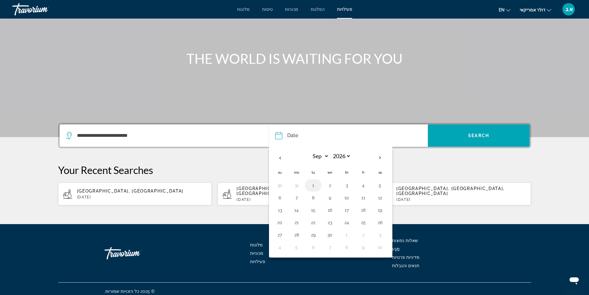
click at [312, 185] on button "1" at bounding box center [313, 185] width 10 height 9
type input "**********"
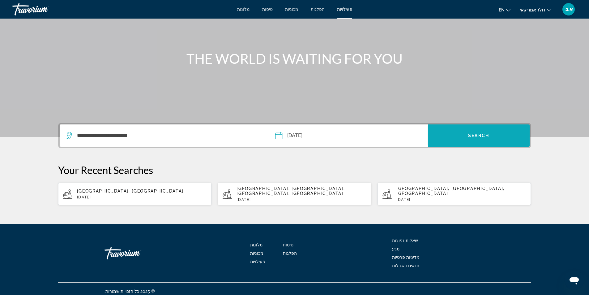
click at [474, 134] on span "Search" at bounding box center [478, 135] width 21 height 5
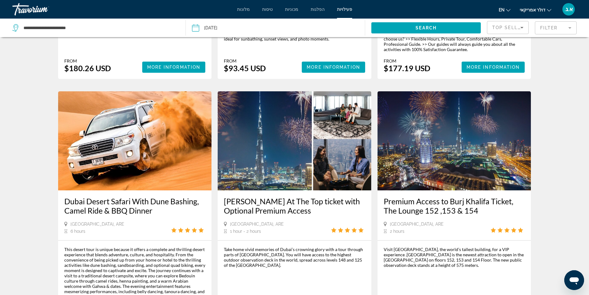
scroll to position [773, 0]
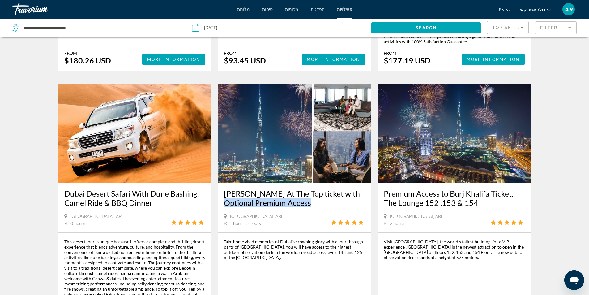
drag, startPoint x: 221, startPoint y: 157, endPoint x: 312, endPoint y: 157, distance: 91.8
click at [312, 182] on div "[PERSON_NAME] At The Top ticket with Optional Premium Access [GEOGRAPHIC_DATA],…" at bounding box center [295, 207] width 154 height 50
click at [331, 189] on h3 "[PERSON_NAME] At The Top ticket with Optional Premium Access" at bounding box center [294, 198] width 141 height 19
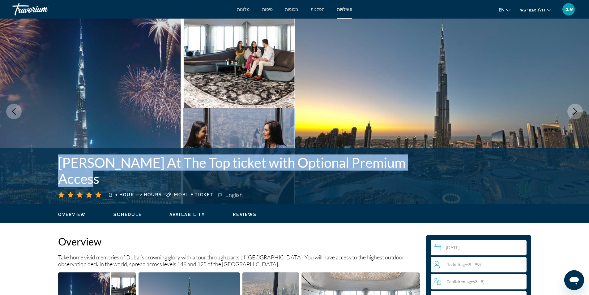
drag, startPoint x: 62, startPoint y: 178, endPoint x: 419, endPoint y: 180, distance: 357.3
click at [419, 180] on div "[PERSON_NAME] At The Top ticket with Optional Premium Access 1 hour - 2 hours M…" at bounding box center [295, 176] width 498 height 44
copy h1 "[PERSON_NAME] At The Top ticket with Optional Premium Access"
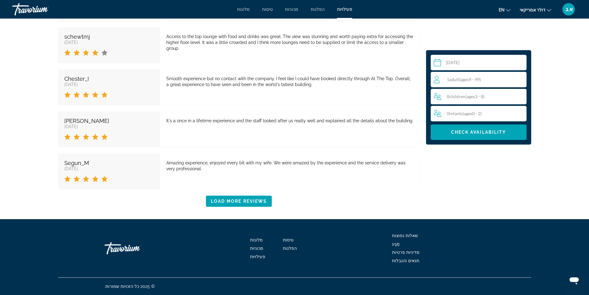
scroll to position [1080, 0]
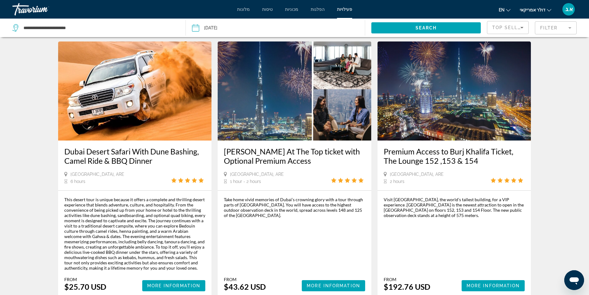
scroll to position [884, 0]
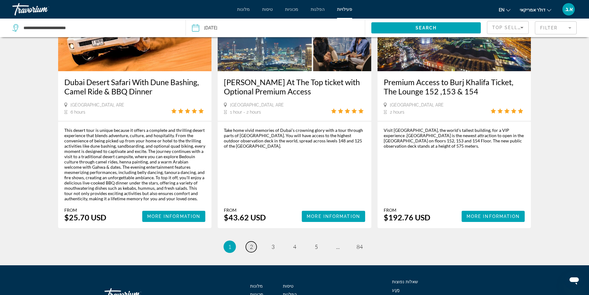
click at [251, 243] on span "2" at bounding box center [251, 246] width 3 height 7
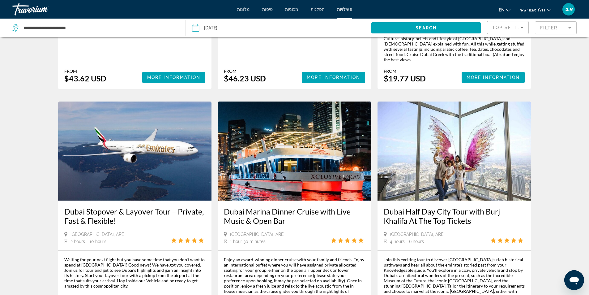
scroll to position [525, 0]
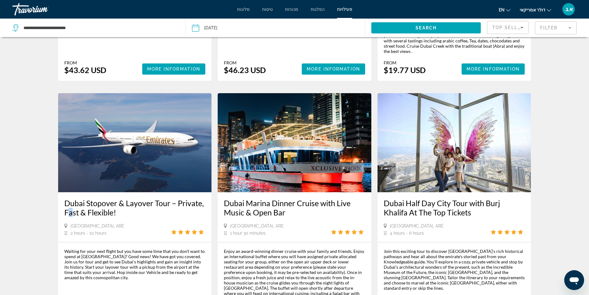
drag, startPoint x: 60, startPoint y: 163, endPoint x: 70, endPoint y: 158, distance: 11.2
click at [70, 192] on div "Dubai Stopover & Layover Tour – Private, Fast & Flexible! [GEOGRAPHIC_DATA], AR…" at bounding box center [135, 217] width 154 height 50
click at [144, 198] on h3 "Dubai Stopover & Layover Tour – Private, Fast & Flexible!" at bounding box center [134, 207] width 141 height 19
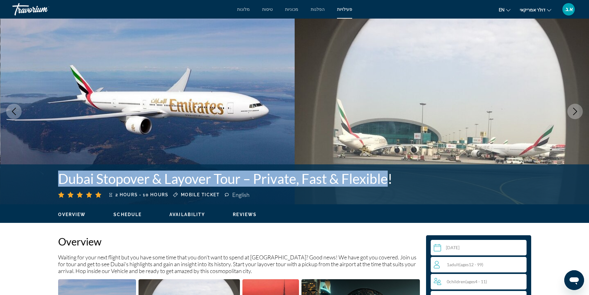
drag, startPoint x: 55, startPoint y: 178, endPoint x: 391, endPoint y: 179, distance: 336.6
click at [391, 179] on div "Dubai Stopover & Layover Tour – Private, Fast & Flexible! 2 hours - 10 hours Mo…" at bounding box center [295, 184] width 498 height 28
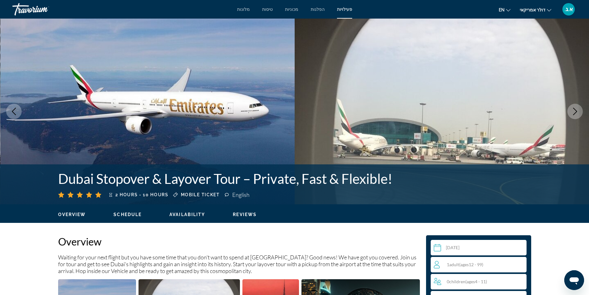
click at [415, 191] on div "2 hours - 10 hours Mobile ticket English" at bounding box center [245, 194] width 374 height 7
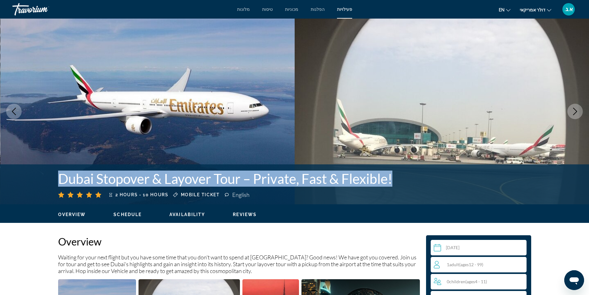
drag, startPoint x: 57, startPoint y: 181, endPoint x: 403, endPoint y: 182, distance: 345.5
click at [403, 182] on div "Dubai Stopover & Layover Tour – Private, Fast & Flexible! 2 hours - 10 hours Mo…" at bounding box center [295, 184] width 498 height 28
copy h1 "Dubai Stopover & Layover Tour – Private, Fast & Flexible!"
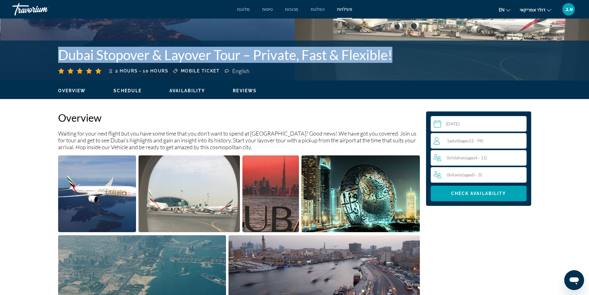
scroll to position [62, 0]
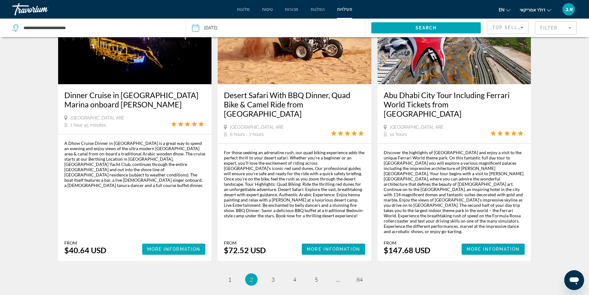
scroll to position [894, 0]
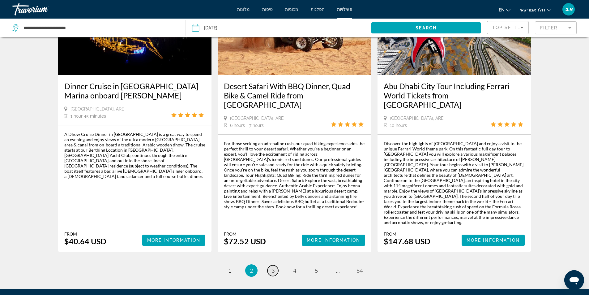
click at [271, 267] on span "3" at bounding box center [272, 270] width 3 height 7
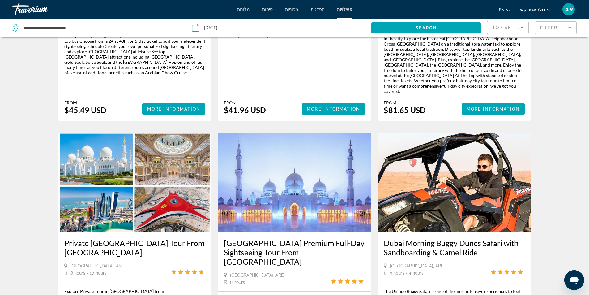
scroll to position [742, 0]
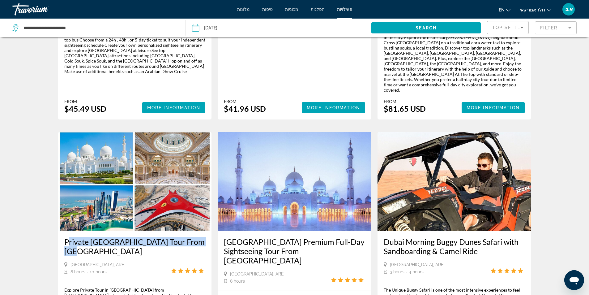
drag, startPoint x: 62, startPoint y: 179, endPoint x: 207, endPoint y: 179, distance: 144.3
click at [207, 231] on div "Private [GEOGRAPHIC_DATA] Tour From [GEOGRAPHIC_DATA] [GEOGRAPHIC_DATA], ARE 8 …" at bounding box center [135, 256] width 154 height 50
copy h3 "Private [GEOGRAPHIC_DATA] Tour From [GEOGRAPHIC_DATA]"
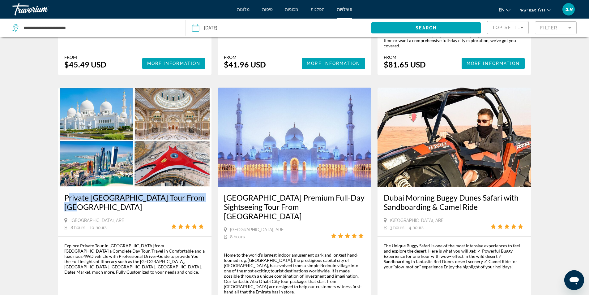
scroll to position [785, 0]
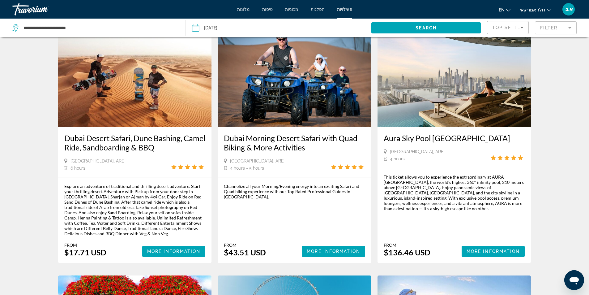
scroll to position [309, 0]
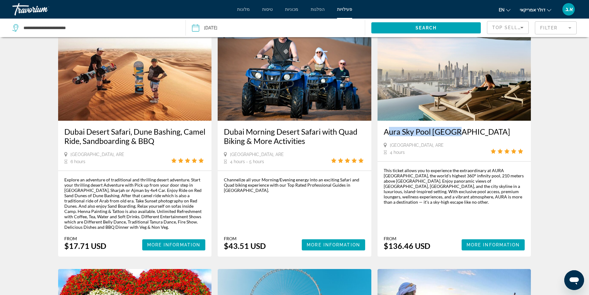
drag, startPoint x: 381, startPoint y: 128, endPoint x: 457, endPoint y: 129, distance: 75.1
click at [457, 129] on div "Aura Sky Pool [GEOGRAPHIC_DATA] [GEOGRAPHIC_DATA], ARE 4 hours" at bounding box center [454, 141] width 154 height 40
copy h3 "Aura Sky Pool [GEOGRAPHIC_DATA]"
click at [23, 168] on div "Activities Search Results - 1000 things to experience Dubai Desert Camp Dinner …" at bounding box center [294, 285] width 589 height 1102
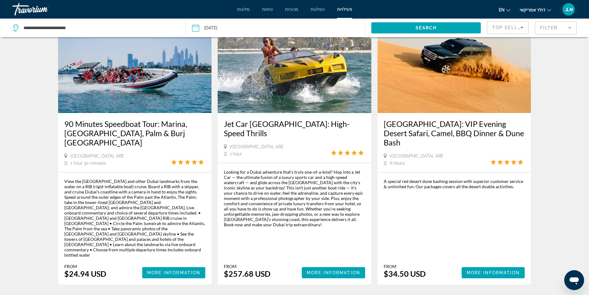
scroll to position [804, 0]
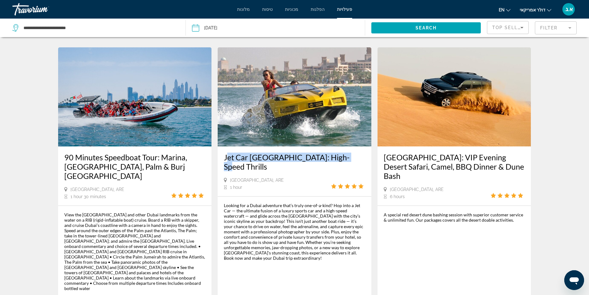
drag, startPoint x: 223, startPoint y: 147, endPoint x: 339, endPoint y: 146, distance: 115.9
click at [339, 146] on div "Jet Car [GEOGRAPHIC_DATA]: High-Speed Thrills [GEOGRAPHIC_DATA], ARE 1 hour" at bounding box center [295, 171] width 154 height 50
copy h3 "Jet Car [GEOGRAPHIC_DATA]: High-Speed Thrills"
drag, startPoint x: 221, startPoint y: 149, endPoint x: 342, endPoint y: 151, distance: 121.5
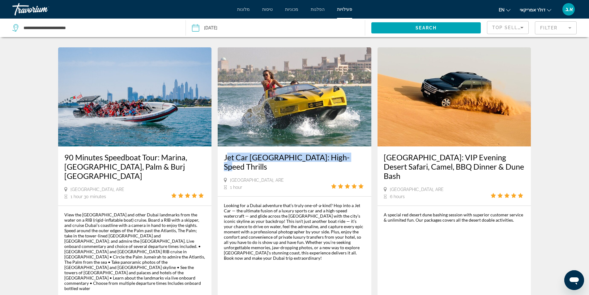
click at [342, 151] on div "Jet Car [GEOGRAPHIC_DATA]: High-Speed Thrills [GEOGRAPHIC_DATA], ARE 1 hour" at bounding box center [295, 171] width 154 height 50
copy h3 "Jet Car [GEOGRAPHIC_DATA]: High-Speed Thrills"
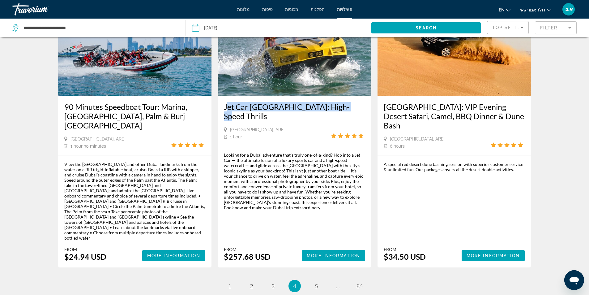
scroll to position [905, 0]
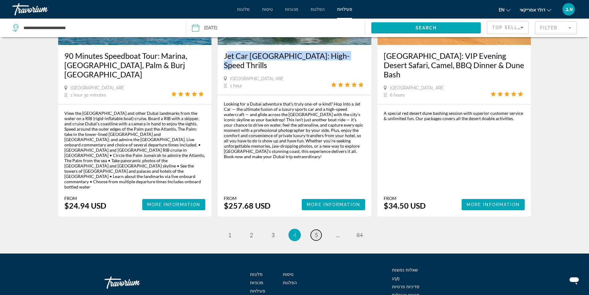
click at [317, 231] on span "5" at bounding box center [316, 234] width 3 height 7
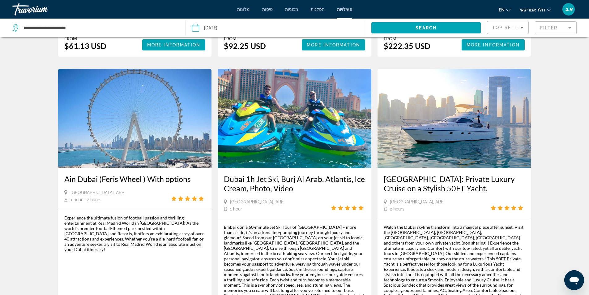
scroll to position [278, 0]
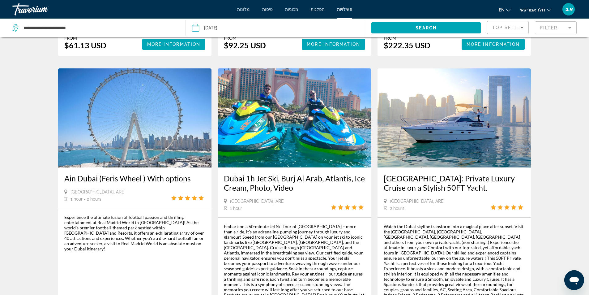
drag, startPoint x: 62, startPoint y: 154, endPoint x: 192, endPoint y: 153, distance: 130.4
click at [192, 167] on div "Ain Dubai ([PERSON_NAME] Wheel ) With options [GEOGRAPHIC_DATA], ARE 1 hour - 2…" at bounding box center [135, 187] width 154 height 40
copy h3 "Ain Dubai (Feris Wheel ) With options"
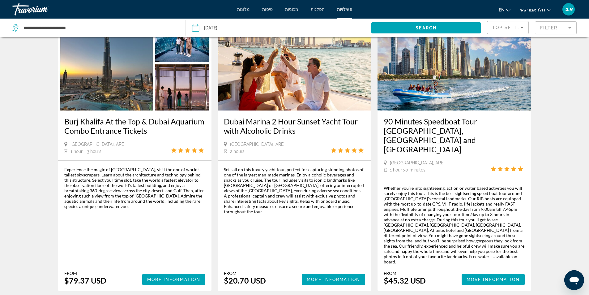
scroll to position [926, 0]
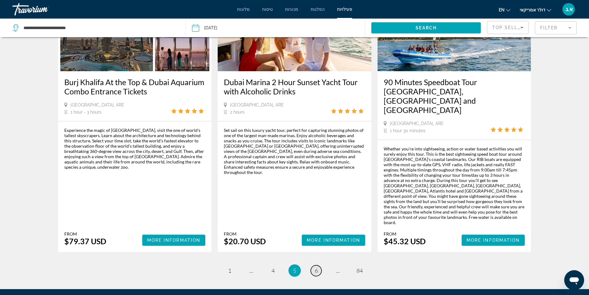
click at [313, 265] on link "page 6" at bounding box center [316, 270] width 11 height 11
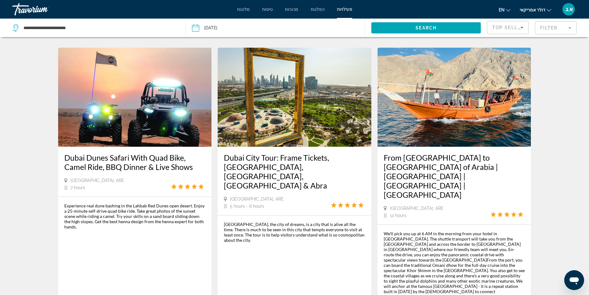
scroll to position [921, 0]
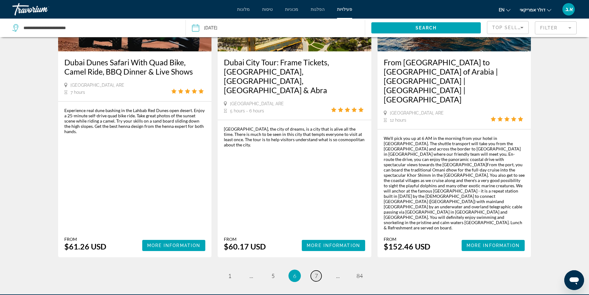
click at [316, 272] on span "7" at bounding box center [316, 275] width 3 height 7
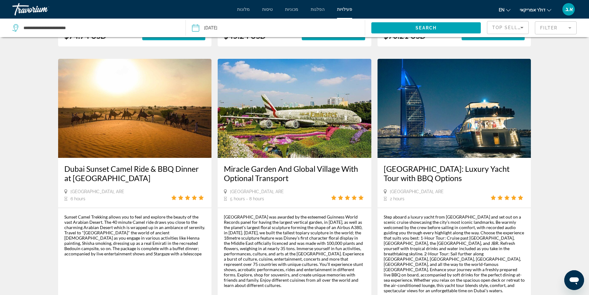
scroll to position [278, 0]
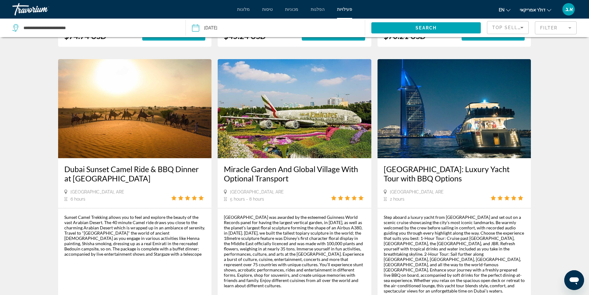
drag, startPoint x: 227, startPoint y: 158, endPoint x: 362, endPoint y: 165, distance: 135.0
click at [362, 165] on div "Miracle Garden And Global Village With Optional Transport [GEOGRAPHIC_DATA], AR…" at bounding box center [295, 183] width 154 height 50
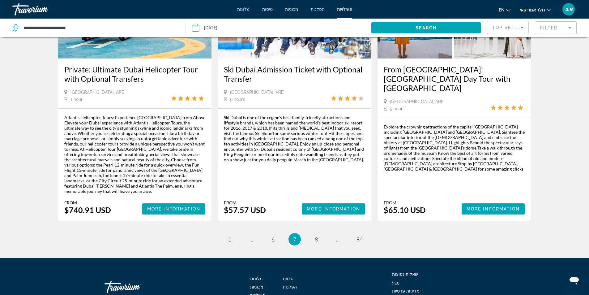
scroll to position [931, 0]
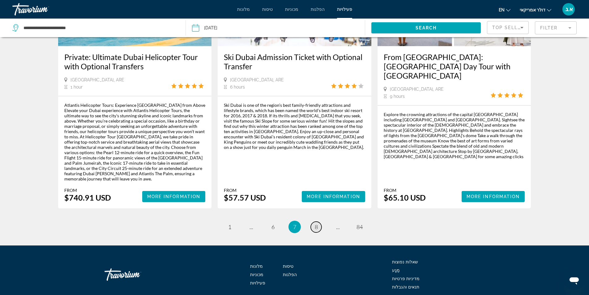
click at [320, 221] on link "page 8" at bounding box center [316, 226] width 11 height 11
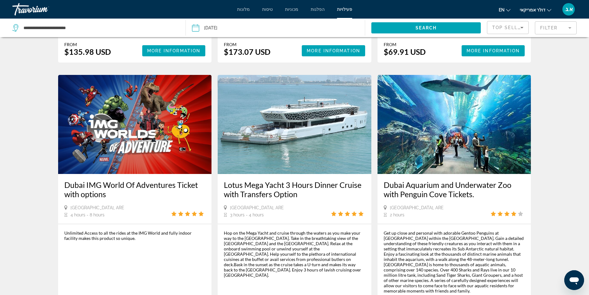
scroll to position [525, 0]
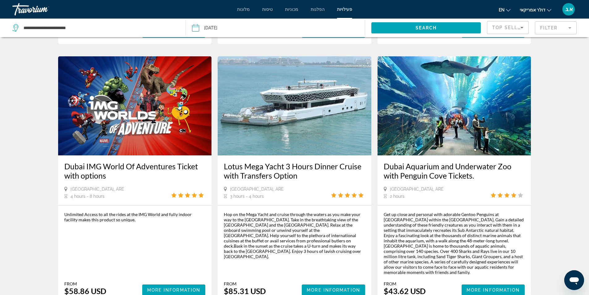
drag, startPoint x: 380, startPoint y: 137, endPoint x: 513, endPoint y: 142, distance: 132.7
click at [513, 155] on div "Dubai Aquarium and Underwater Zoo with Penguin Cove Tickets. [GEOGRAPHIC_DATA],…" at bounding box center [454, 180] width 154 height 50
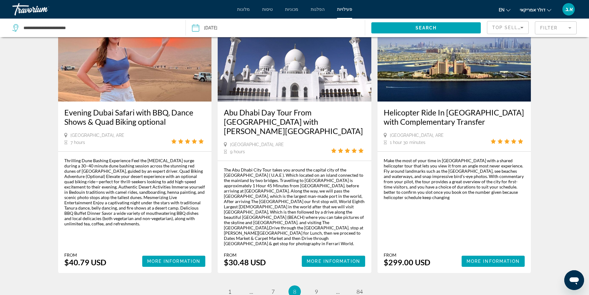
scroll to position [868, 0]
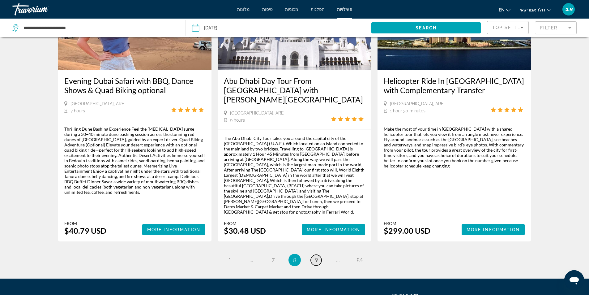
click at [315, 256] on span "9" at bounding box center [316, 259] width 3 height 7
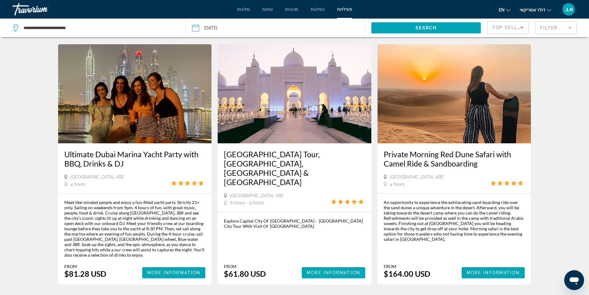
scroll to position [910, 0]
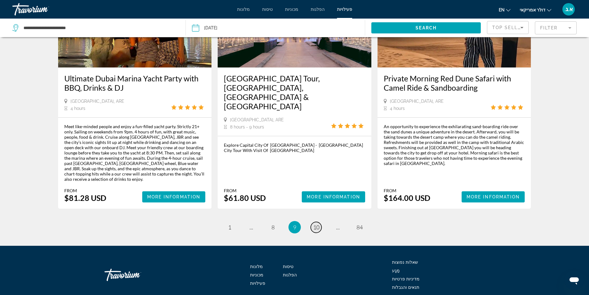
click at [317, 223] on span "10" at bounding box center [316, 226] width 6 height 7
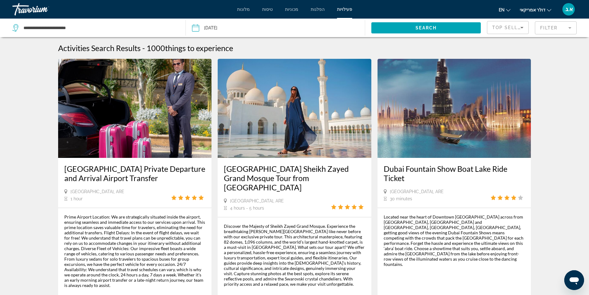
drag, startPoint x: 380, startPoint y: 168, endPoint x: 513, endPoint y: 176, distance: 132.5
click at [513, 176] on div "Dubai Fountain Show Boat Lake Ride Ticket [GEOGRAPHIC_DATA], ARE 30 minutes" at bounding box center [454, 183] width 154 height 50
